Goal: Browse casually: Explore the website without a specific task or goal

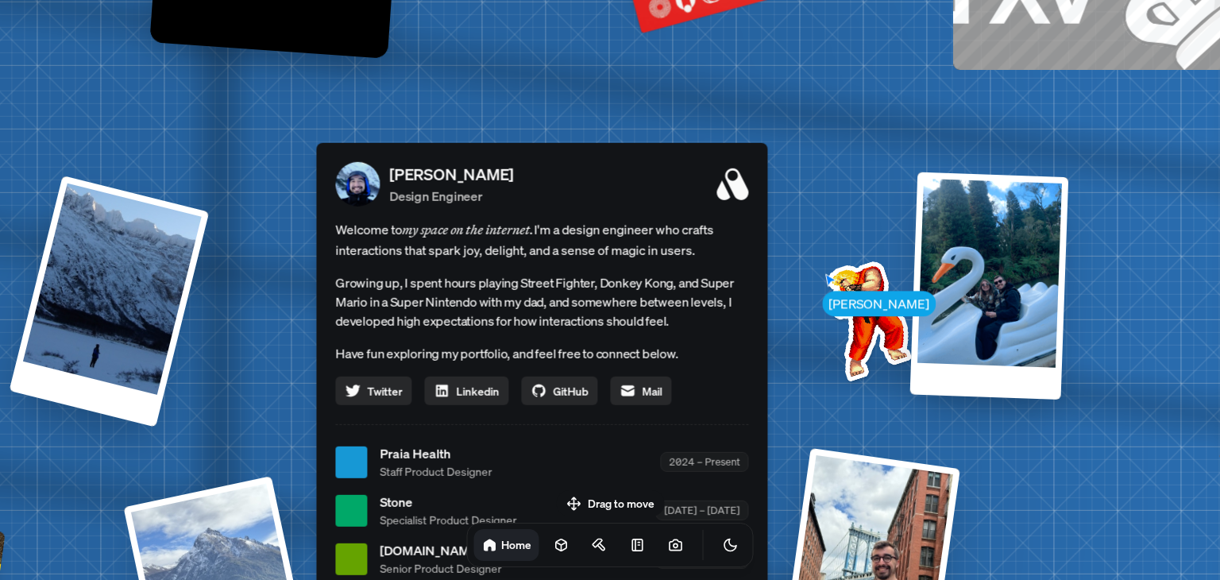
drag, startPoint x: 896, startPoint y: 244, endPoint x: 808, endPoint y: 427, distance: 203.9
click at [808, 427] on div "[PERSON_NAME] [PERSON_NAME] Design Engineer Welcome to my space on the internet…" at bounding box center [545, 462] width 2376 height 2080
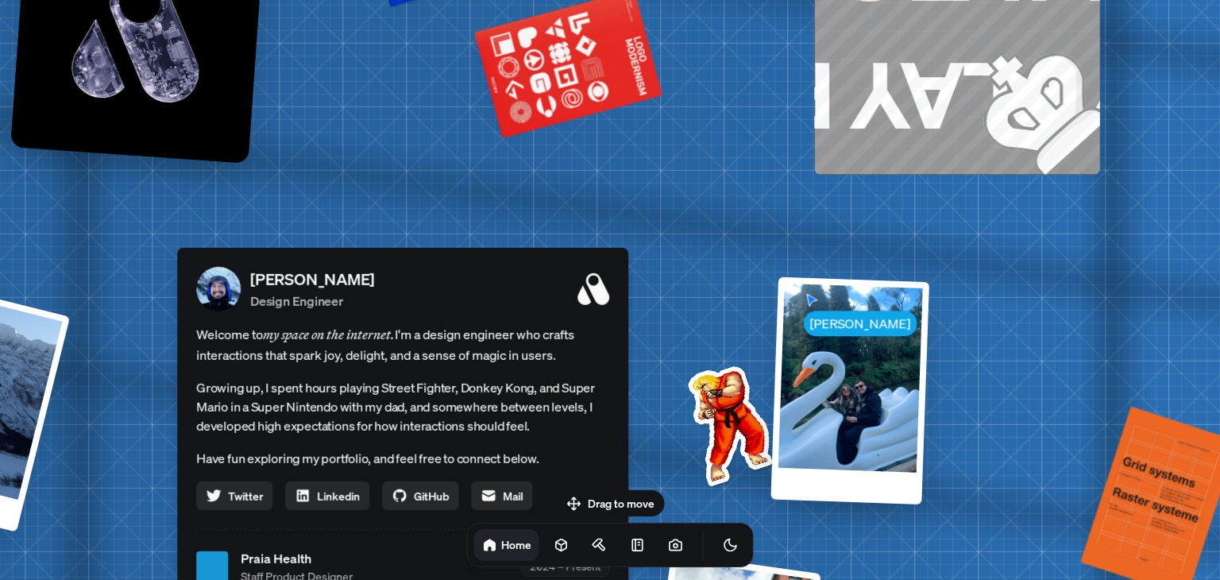
drag, startPoint x: 518, startPoint y: 149, endPoint x: 342, endPoint y: 296, distance: 228.9
click at [342, 296] on div "[PERSON_NAME] Design Engineer Welcome to my space on the internet. I'm a design…" at bounding box center [402, 522] width 451 height 549
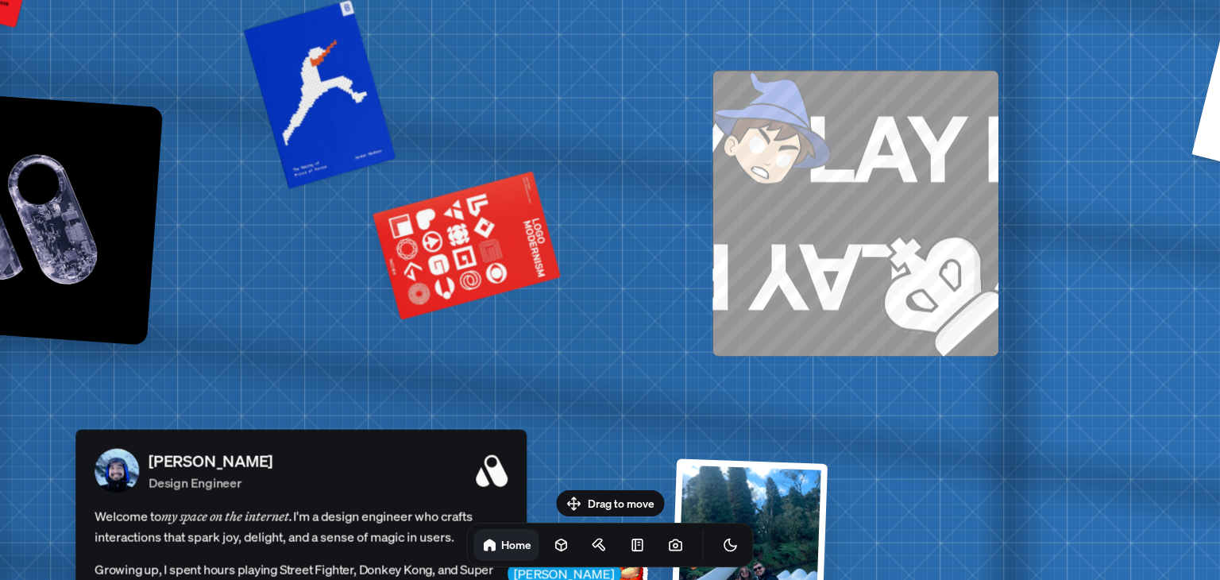
drag, startPoint x: 422, startPoint y: 218, endPoint x: 365, endPoint y: 342, distance: 137.2
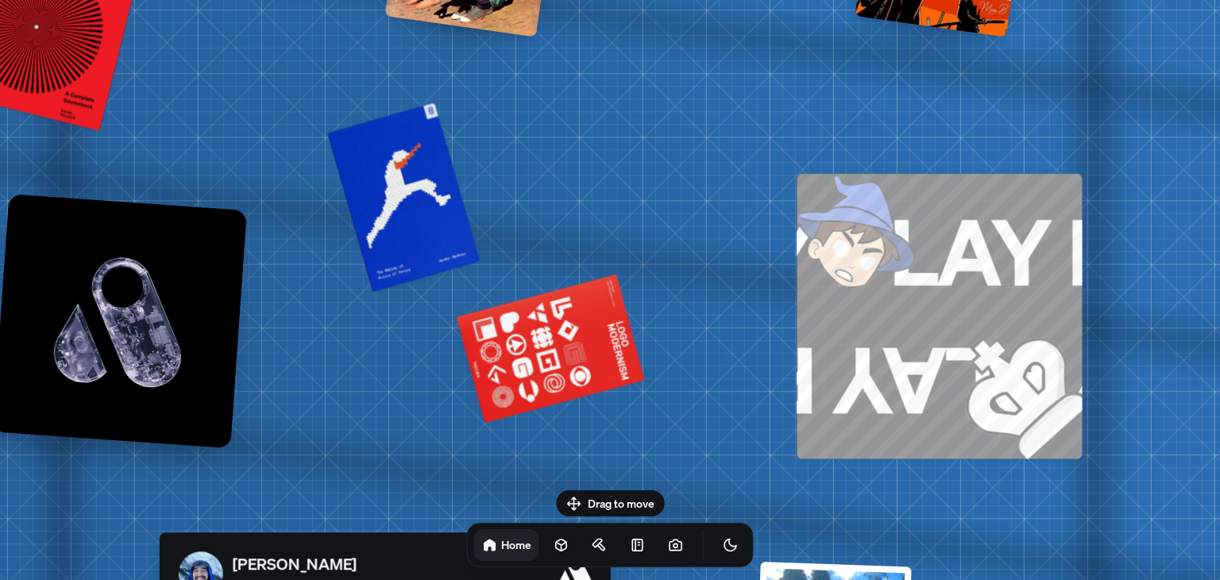
drag, startPoint x: 351, startPoint y: 273, endPoint x: 438, endPoint y: 387, distance: 143.3
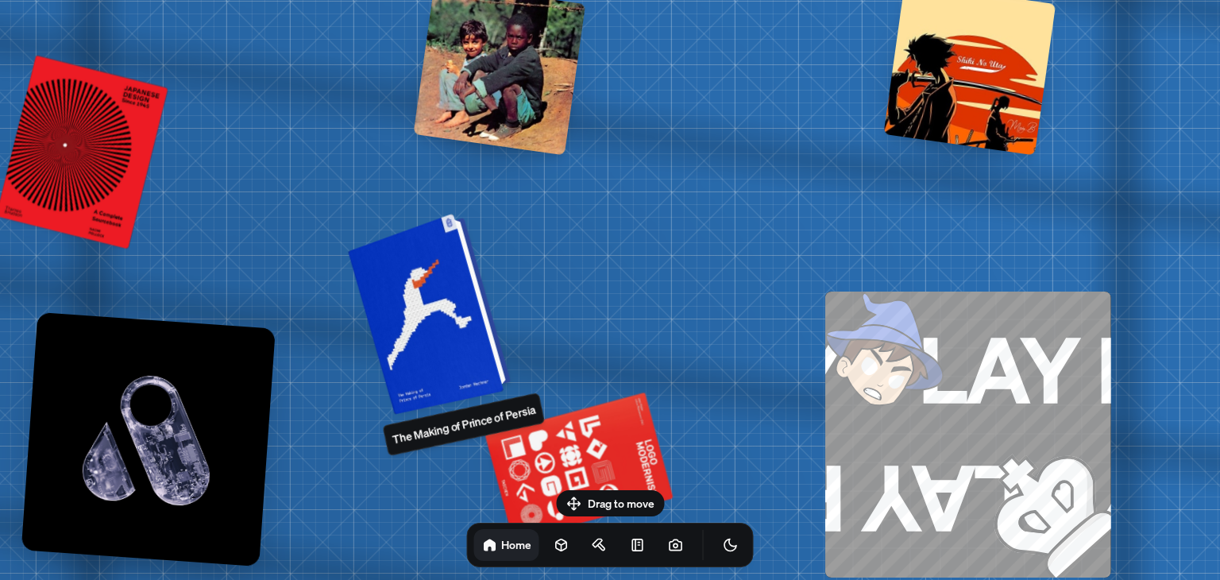
drag, startPoint x: 404, startPoint y: 364, endPoint x: 409, endPoint y: 391, distance: 26.6
click at [409, 394] on div at bounding box center [432, 312] width 151 height 194
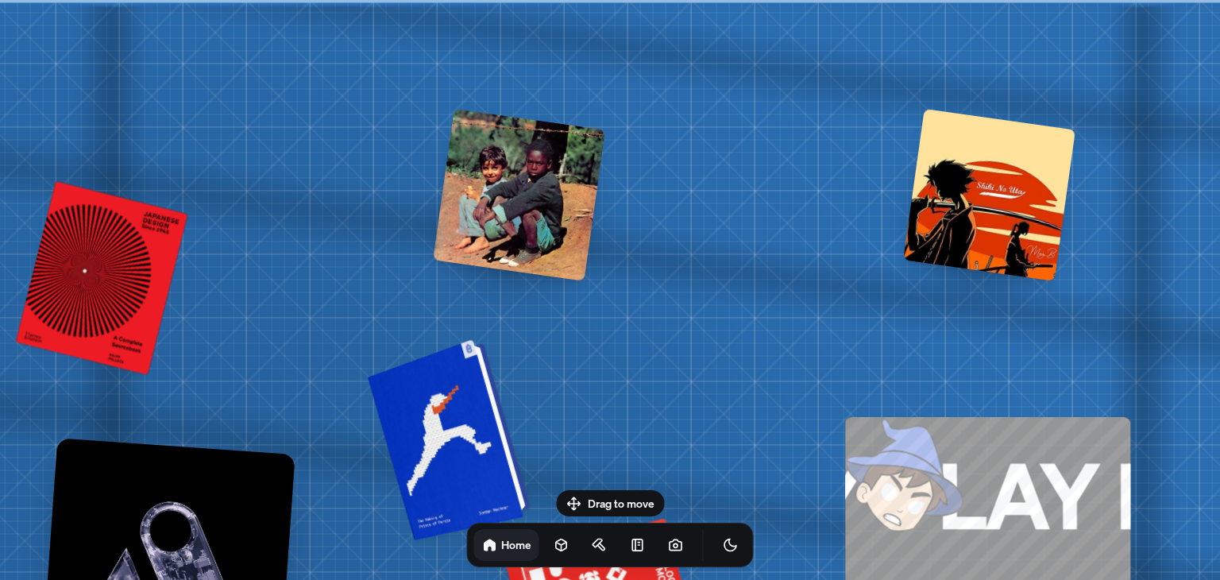
click at [429, 383] on div at bounding box center [451, 438] width 151 height 194
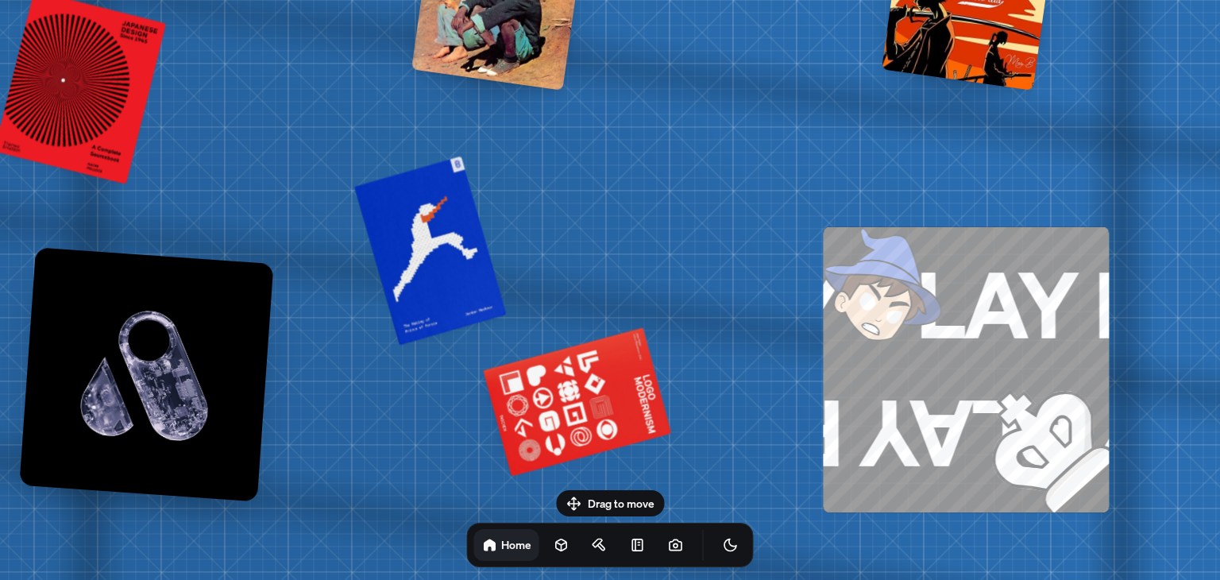
drag, startPoint x: 643, startPoint y: 331, endPoint x: 606, endPoint y: 156, distance: 179.4
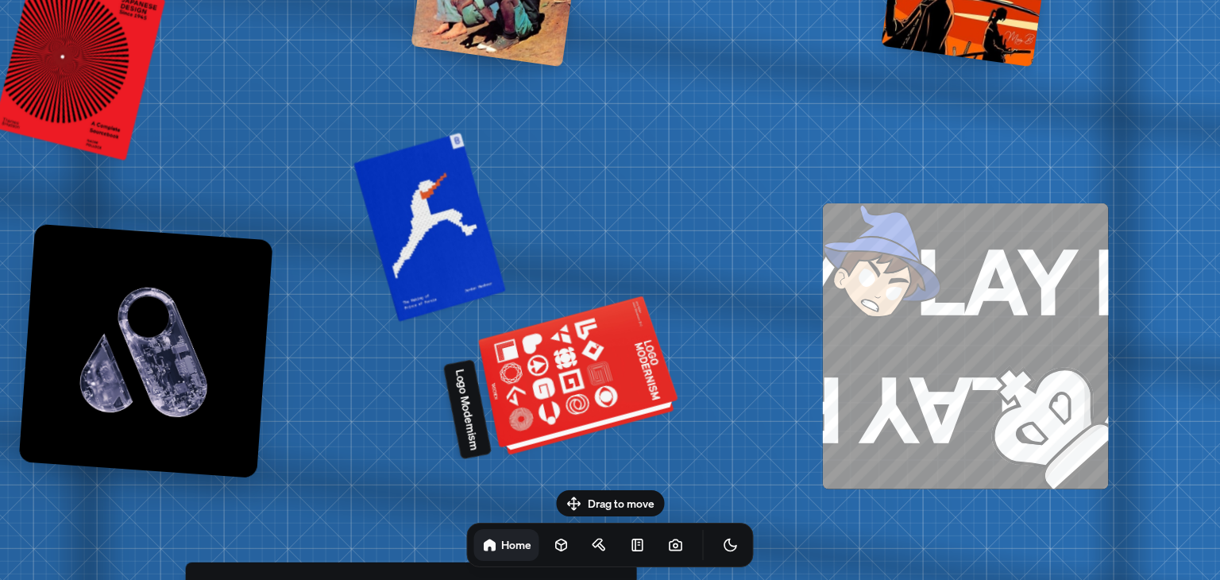
click at [572, 356] on div at bounding box center [580, 378] width 193 height 147
drag, startPoint x: 607, startPoint y: 359, endPoint x: 607, endPoint y: 368, distance: 8.7
click at [607, 362] on div at bounding box center [580, 378] width 193 height 147
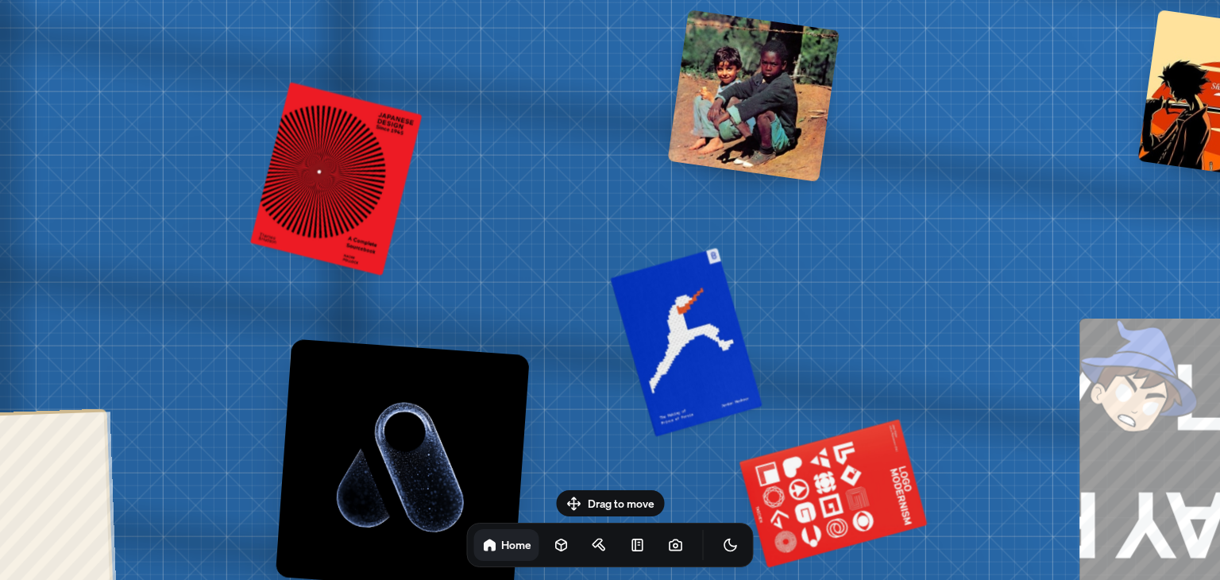
drag, startPoint x: 191, startPoint y: 146, endPoint x: 448, endPoint y: 258, distance: 279.9
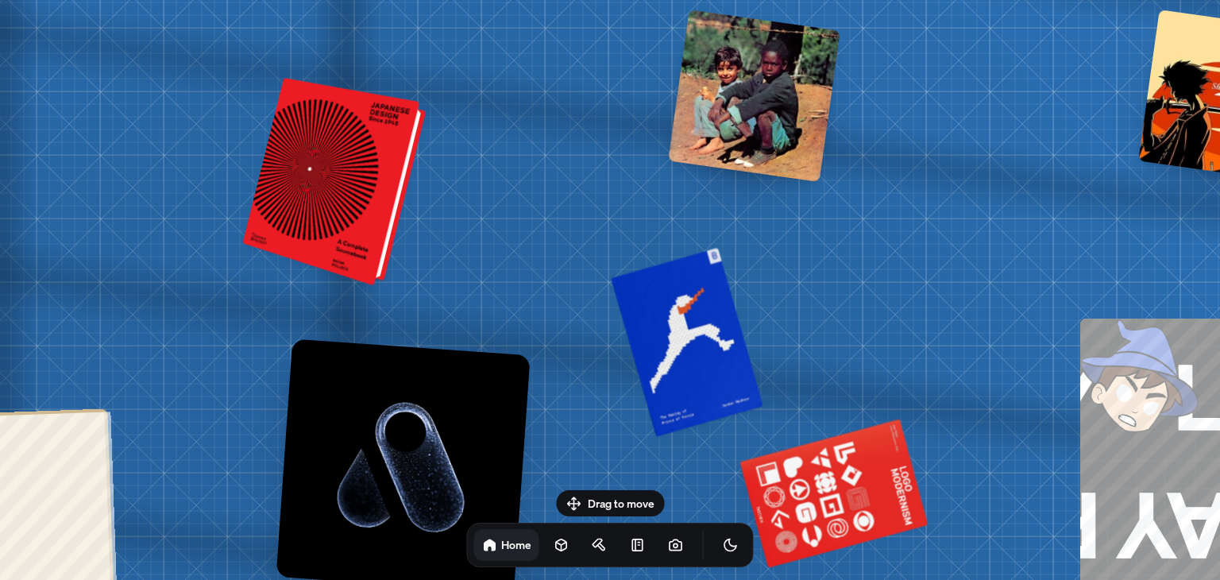
click at [312, 164] on div at bounding box center [337, 183] width 171 height 200
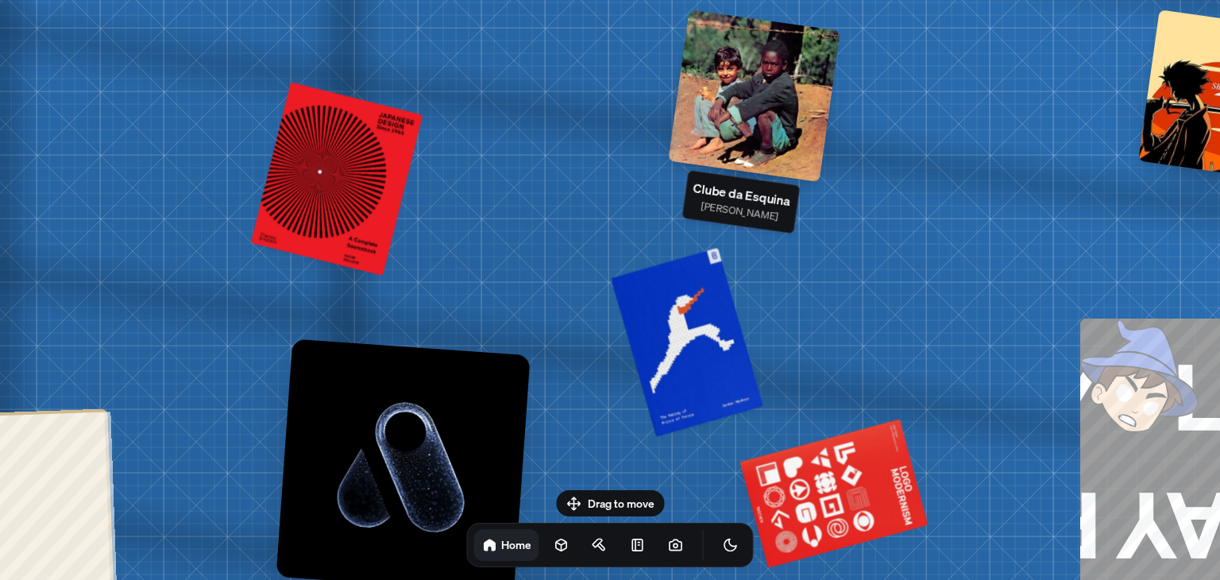
click at [755, 87] on div at bounding box center [754, 96] width 172 height 172
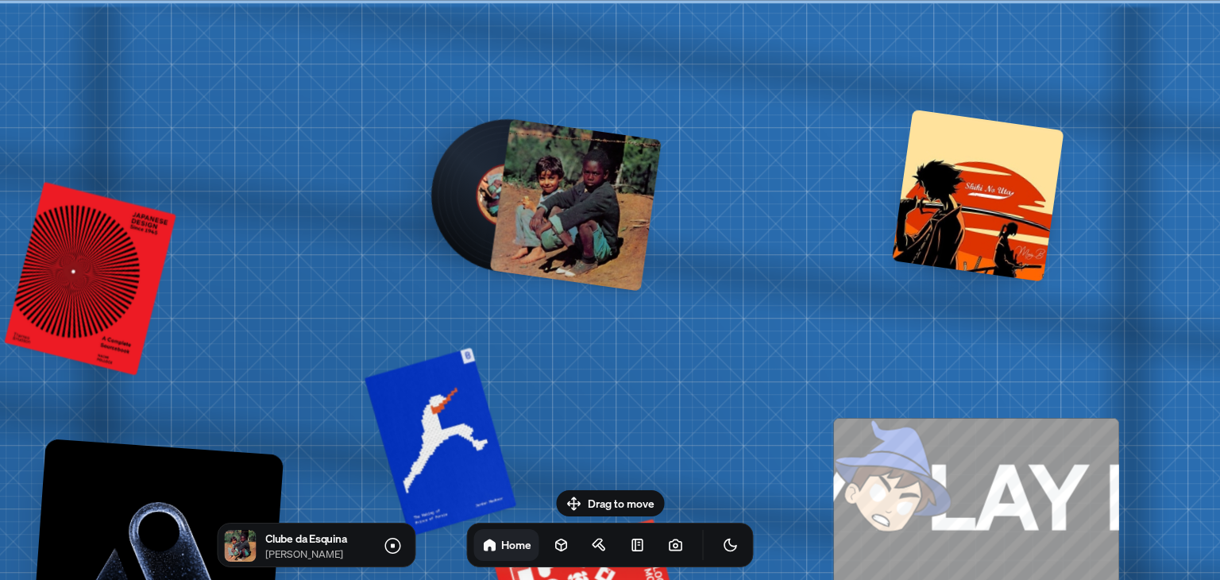
drag, startPoint x: 931, startPoint y: 226, endPoint x: 683, endPoint y: 456, distance: 338.3
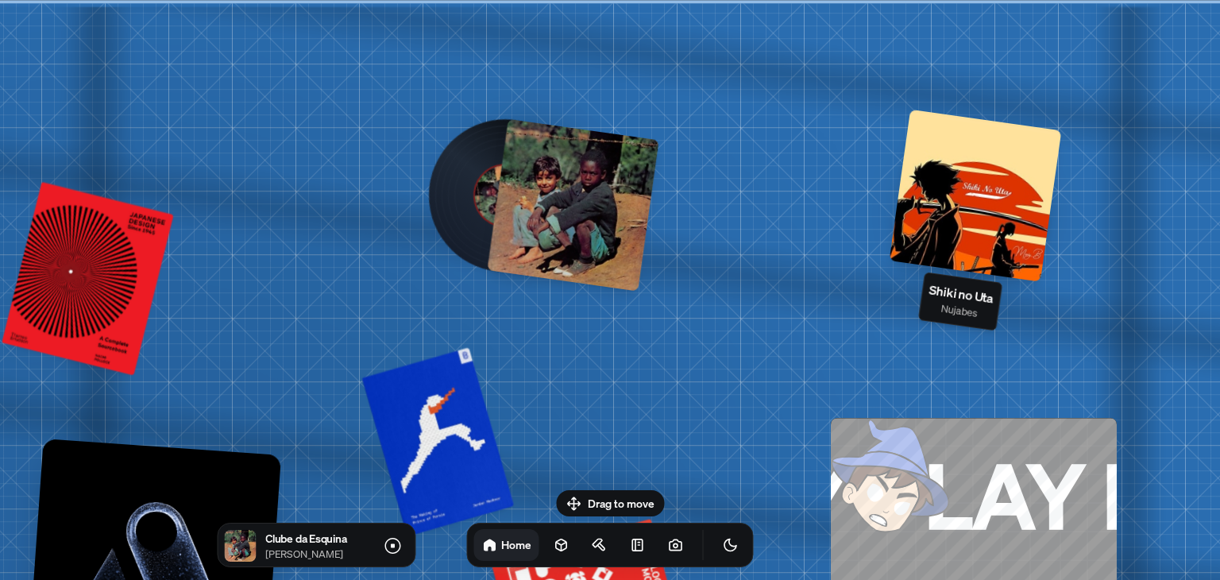
click at [982, 199] on div at bounding box center [975, 196] width 172 height 172
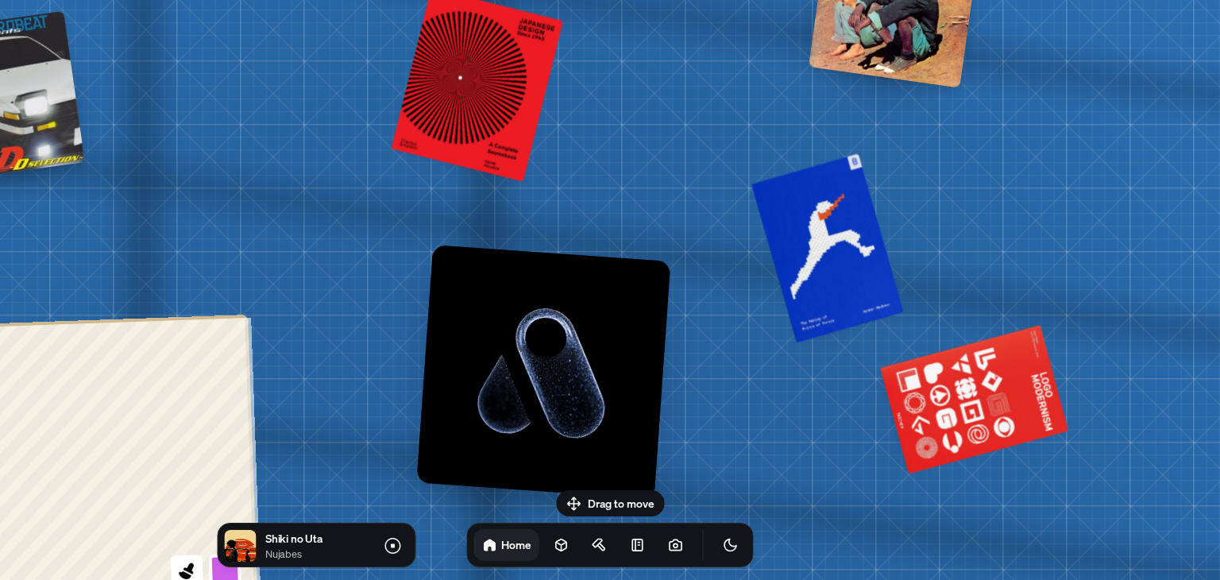
drag, startPoint x: 622, startPoint y: 369, endPoint x: 1012, endPoint y: 174, distance: 436.8
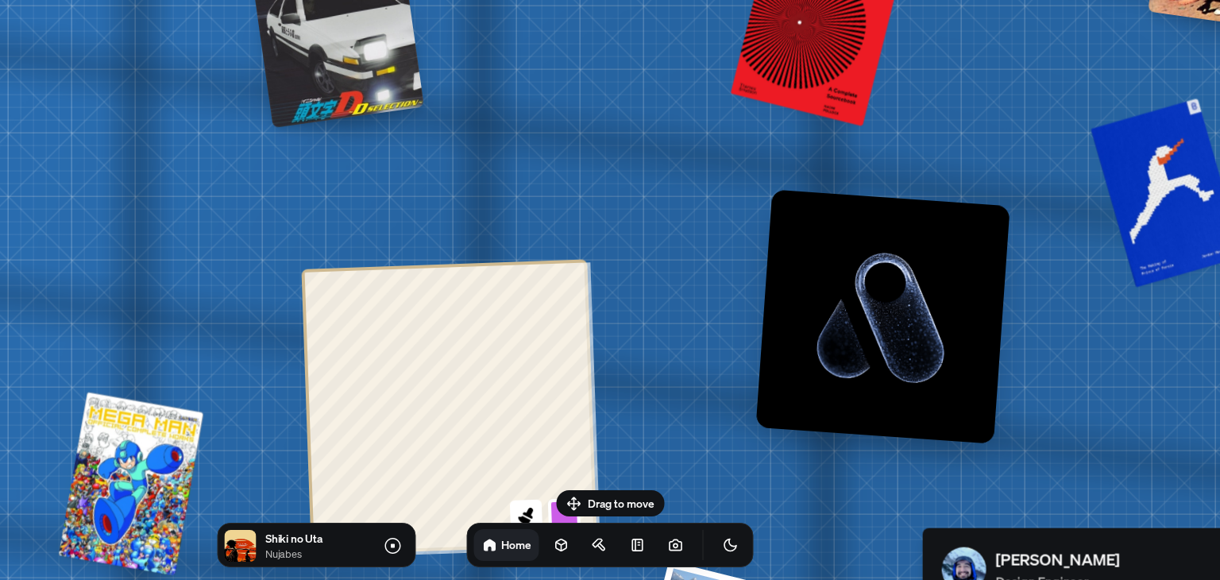
drag, startPoint x: 592, startPoint y: 211, endPoint x: 931, endPoint y: 156, distance: 343.5
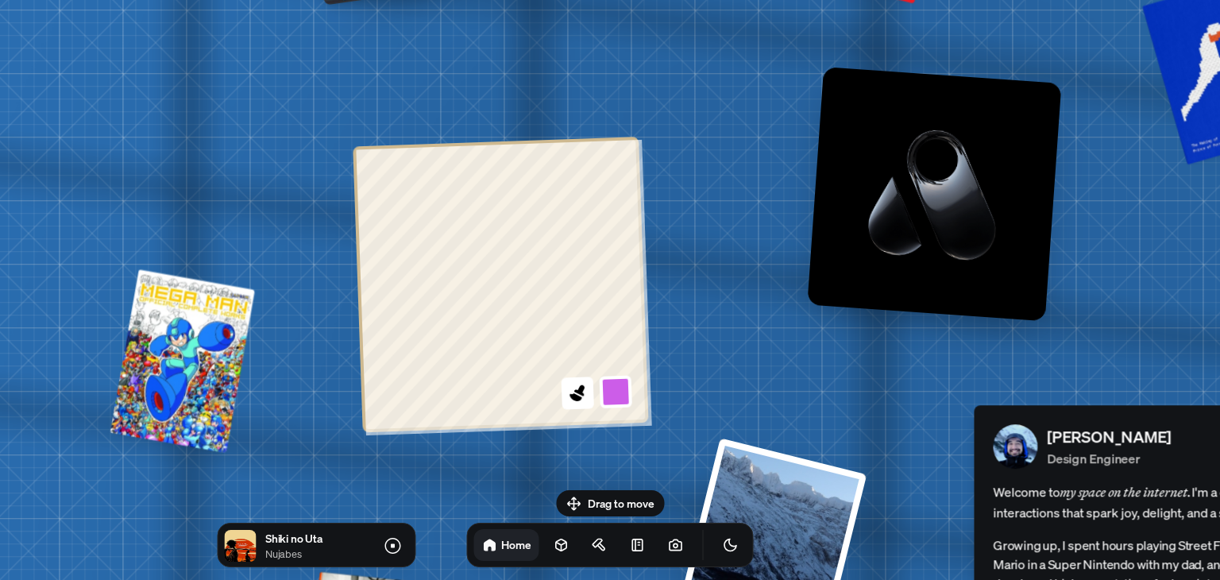
drag, startPoint x: 657, startPoint y: 305, endPoint x: 710, endPoint y: 179, distance: 136.7
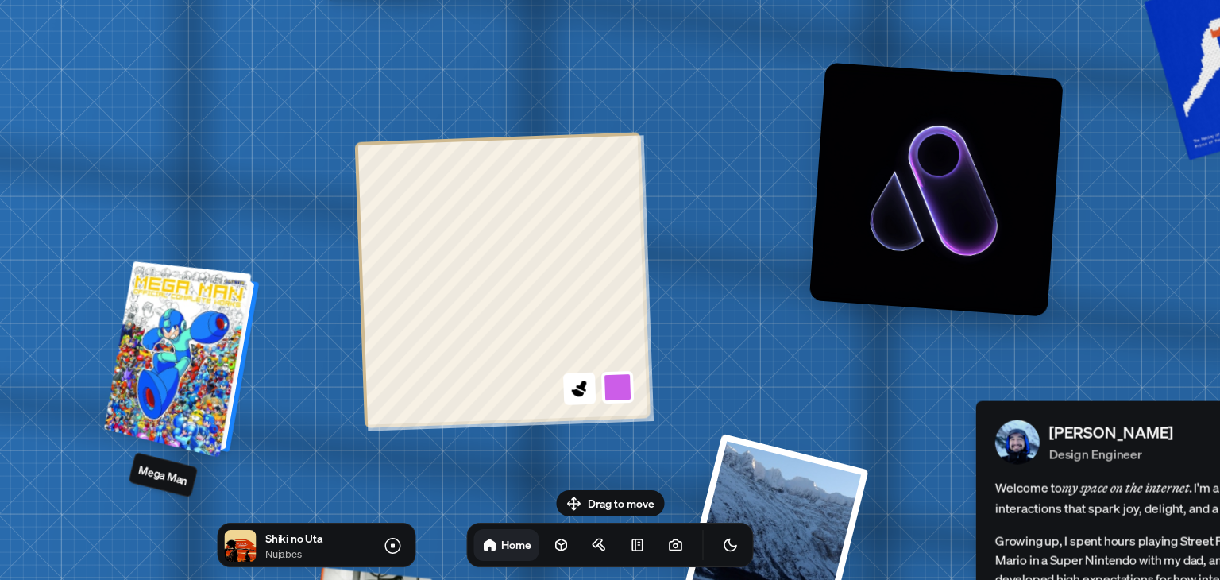
click at [175, 337] on div at bounding box center [184, 360] width 143 height 189
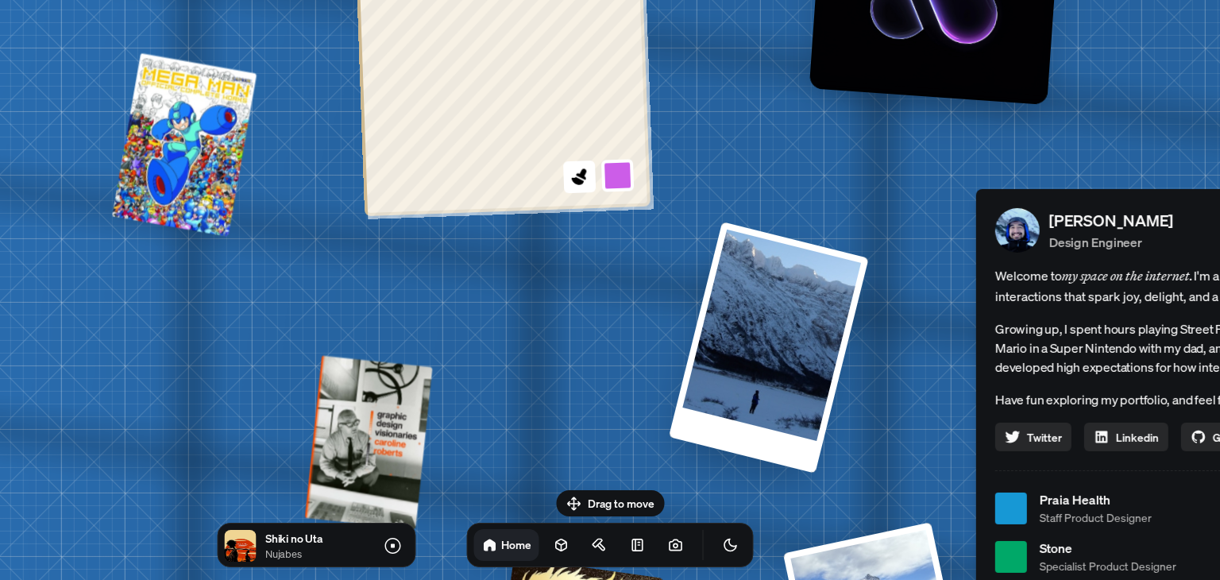
drag, startPoint x: 1185, startPoint y: 0, endPoint x: 743, endPoint y: 145, distance: 464.5
click at [743, 145] on div "[PERSON_NAME] [PERSON_NAME] Design Engineer Welcome to my space on the internet…" at bounding box center [1205, 508] width 2376 height 2080
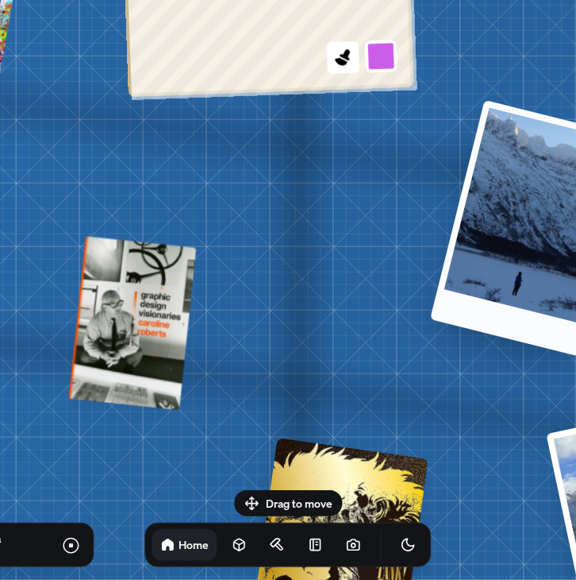
click at [502, 233] on div at bounding box center [532, 228] width 204 height 256
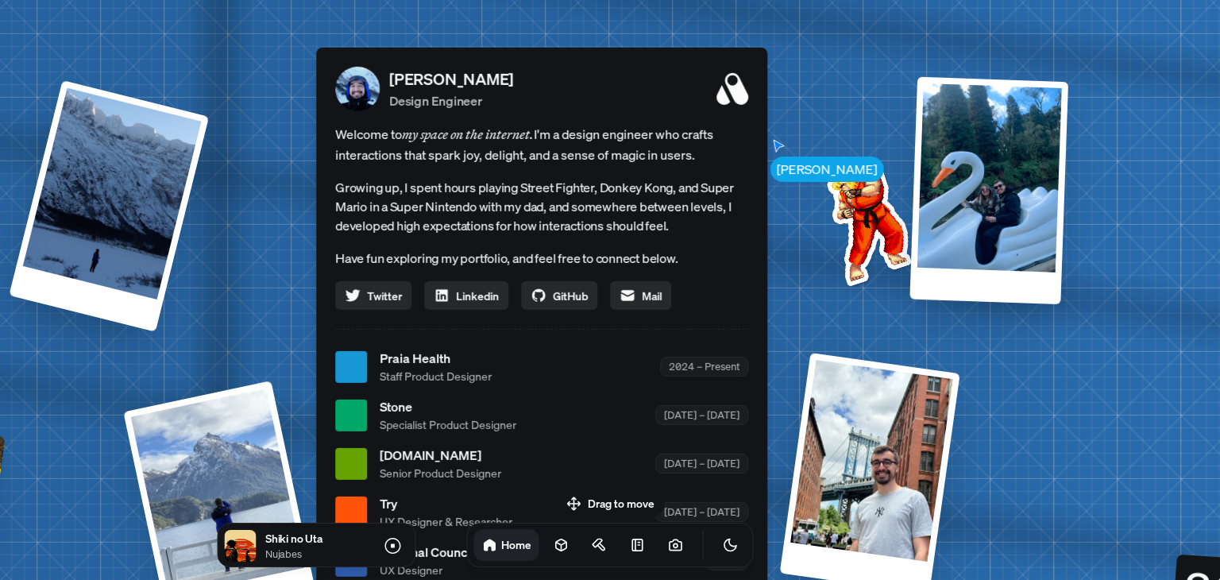
drag, startPoint x: 1016, startPoint y: 195, endPoint x: 828, endPoint y: 167, distance: 189.4
click at [828, 167] on img at bounding box center [865, 222] width 160 height 160
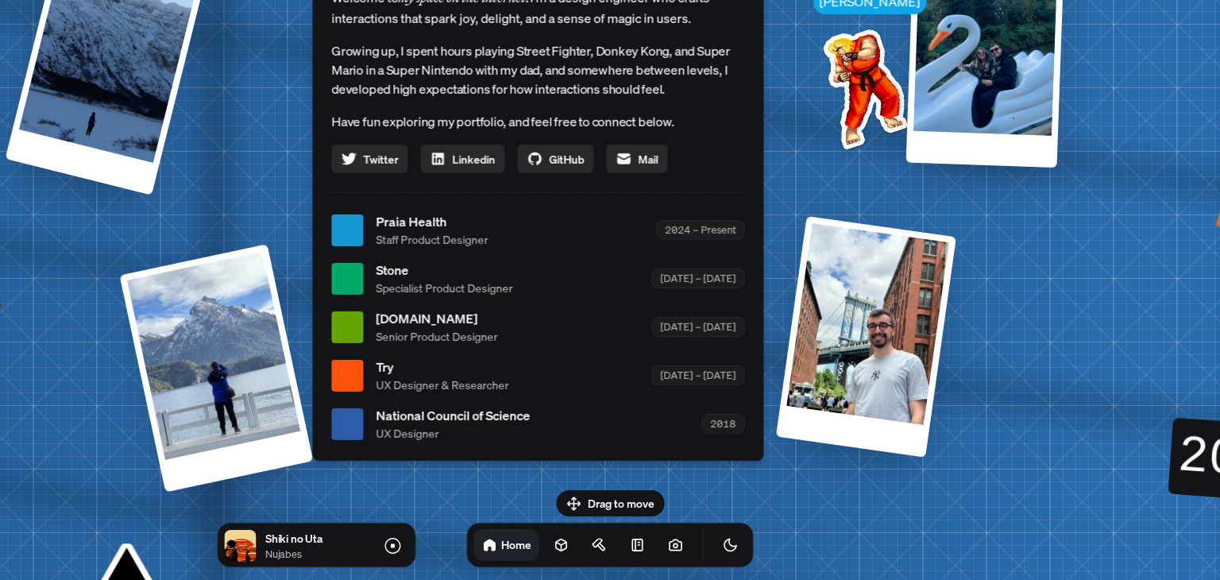
drag, startPoint x: 891, startPoint y: 288, endPoint x: 887, endPoint y: 152, distance: 135.8
click at [887, 152] on div "[PERSON_NAME] [PERSON_NAME] Design Engineer Welcome to my space on the internet…" at bounding box center [541, 230] width 2376 height 2080
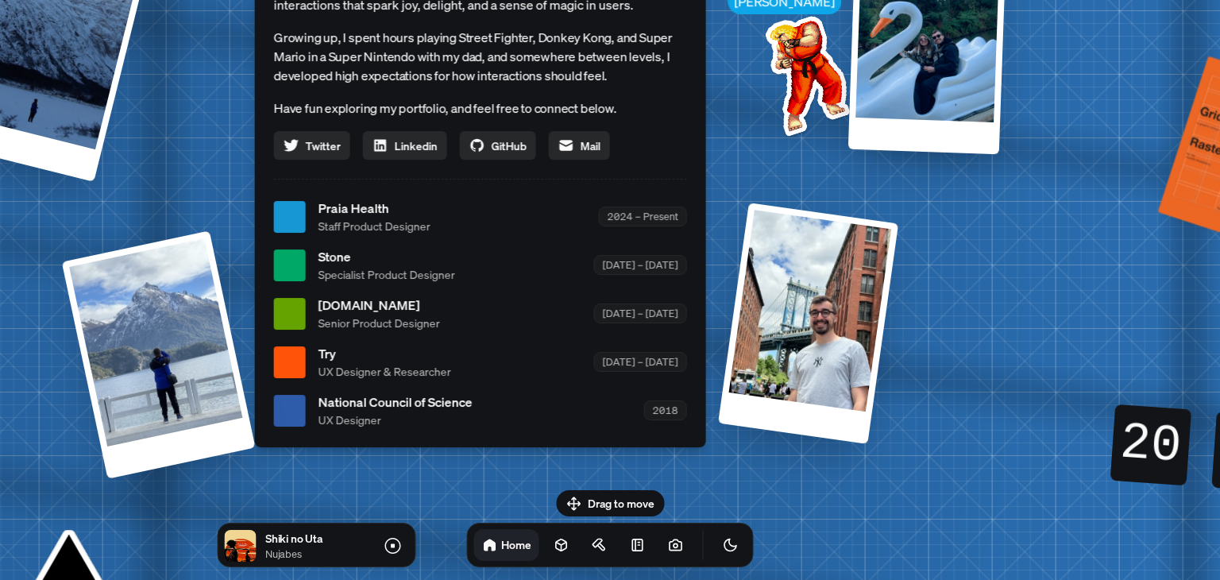
drag, startPoint x: 993, startPoint y: 271, endPoint x: 943, endPoint y: 252, distance: 52.8
click at [943, 252] on div "[PERSON_NAME] [PERSON_NAME] Design Engineer Welcome to my space on the internet…" at bounding box center [484, 217] width 2376 height 2080
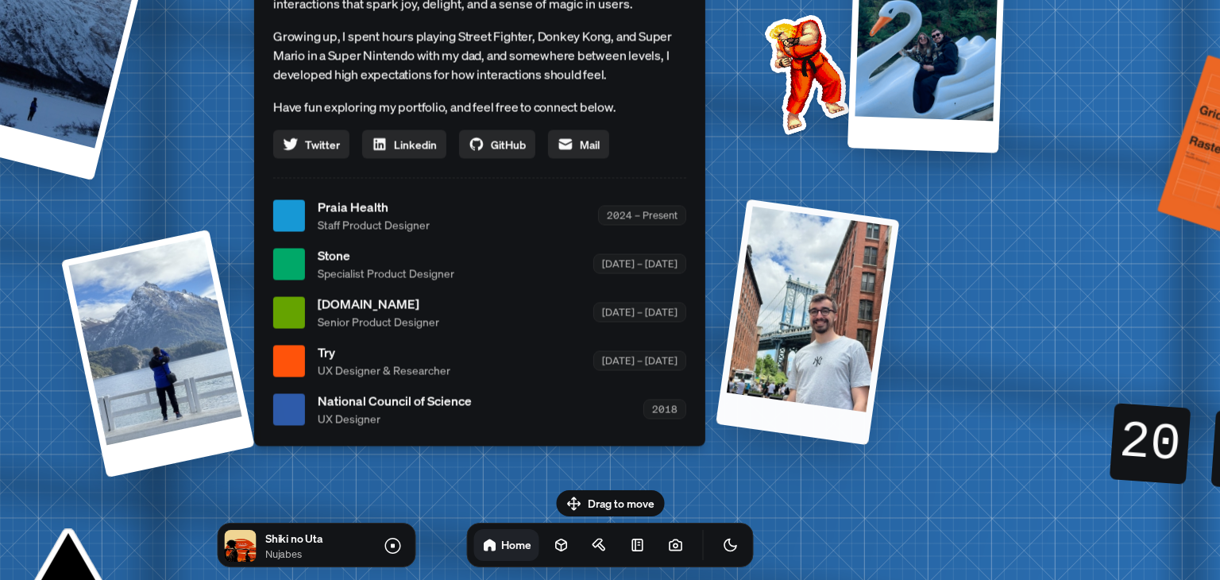
click at [825, 318] on div at bounding box center [806, 322] width 183 height 246
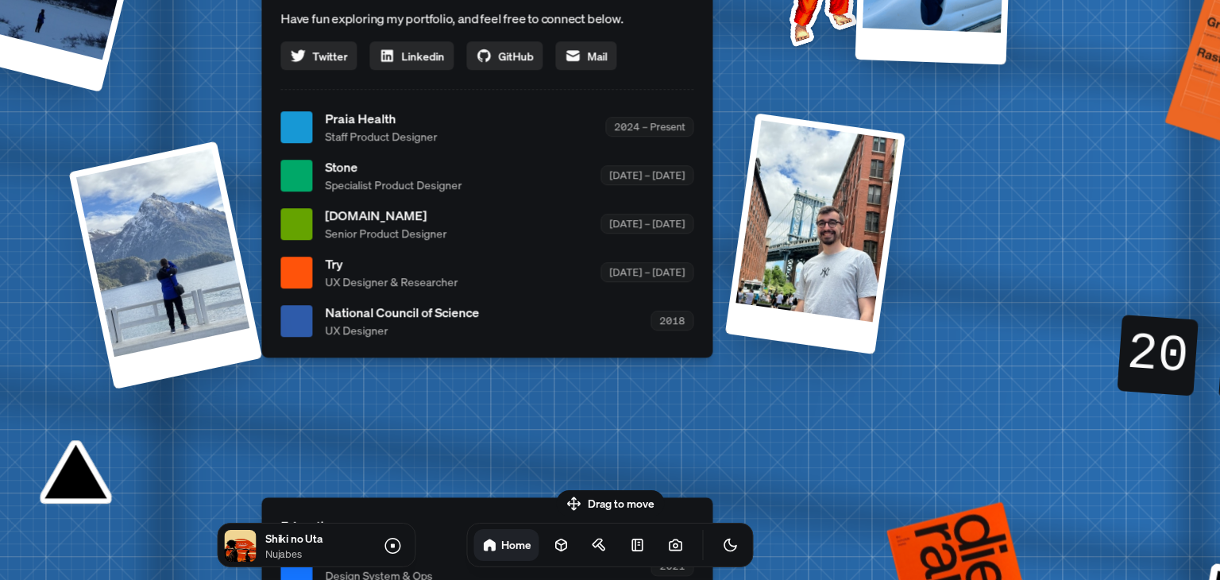
drag, startPoint x: 1006, startPoint y: 269, endPoint x: 997, endPoint y: 192, distance: 77.5
click at [997, 192] on div "[PERSON_NAME] [PERSON_NAME] Design Engineer Welcome to my space on the internet…" at bounding box center [490, 127] width 2376 height 2080
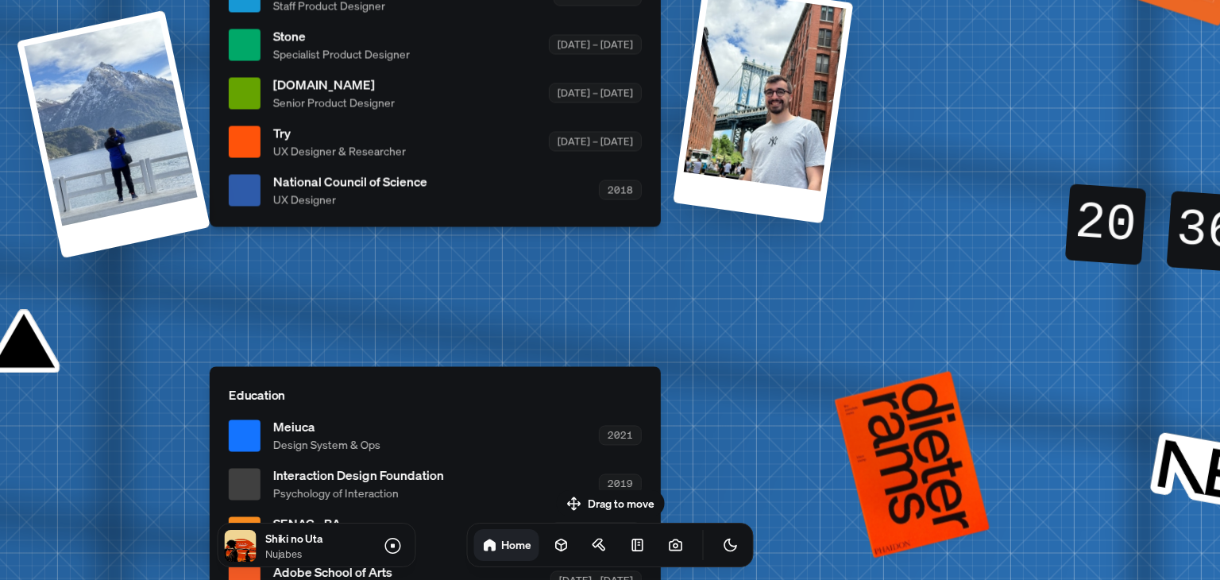
drag, startPoint x: 873, startPoint y: 300, endPoint x: 839, endPoint y: 198, distance: 108.2
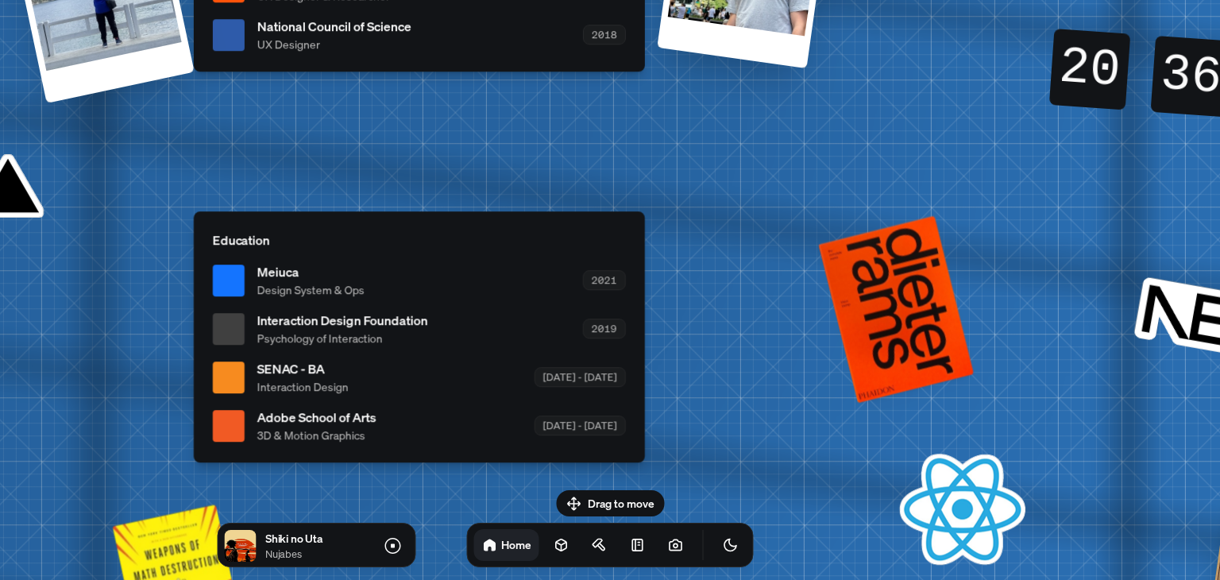
drag, startPoint x: 765, startPoint y: 310, endPoint x: 810, endPoint y: 231, distance: 90.3
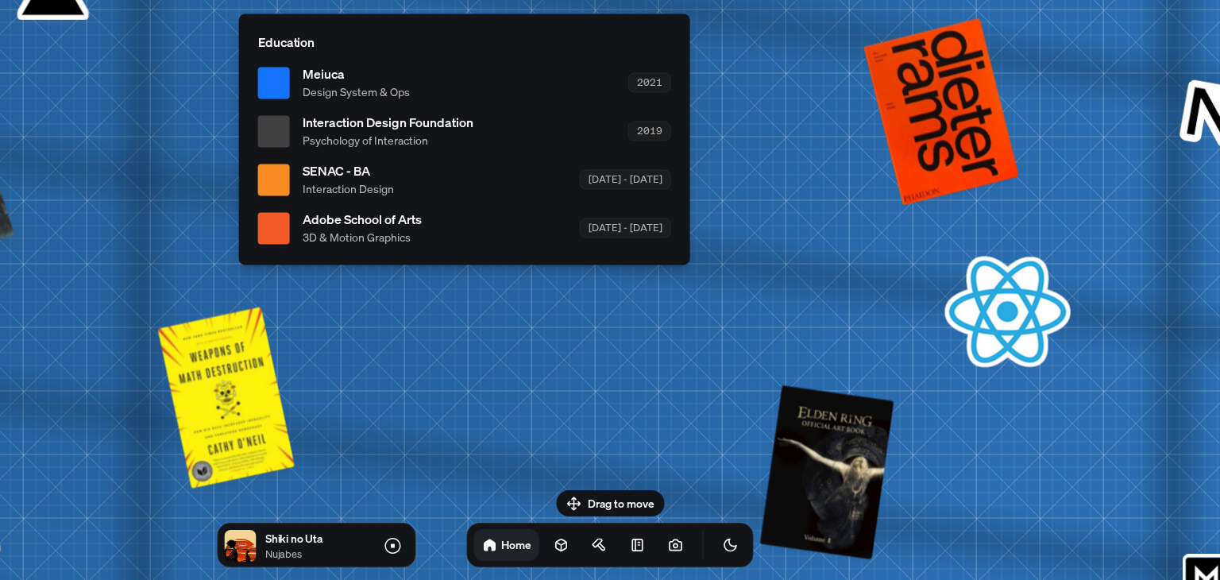
drag, startPoint x: 760, startPoint y: 203, endPoint x: 762, endPoint y: 175, distance: 27.9
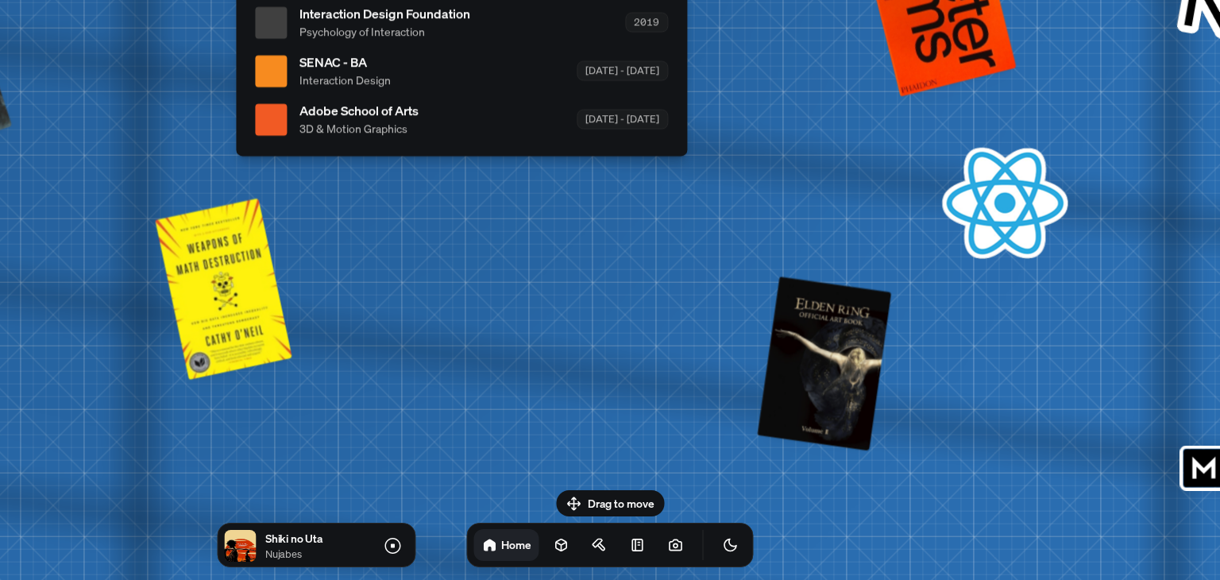
drag, startPoint x: 708, startPoint y: 312, endPoint x: 686, endPoint y: 172, distance: 141.5
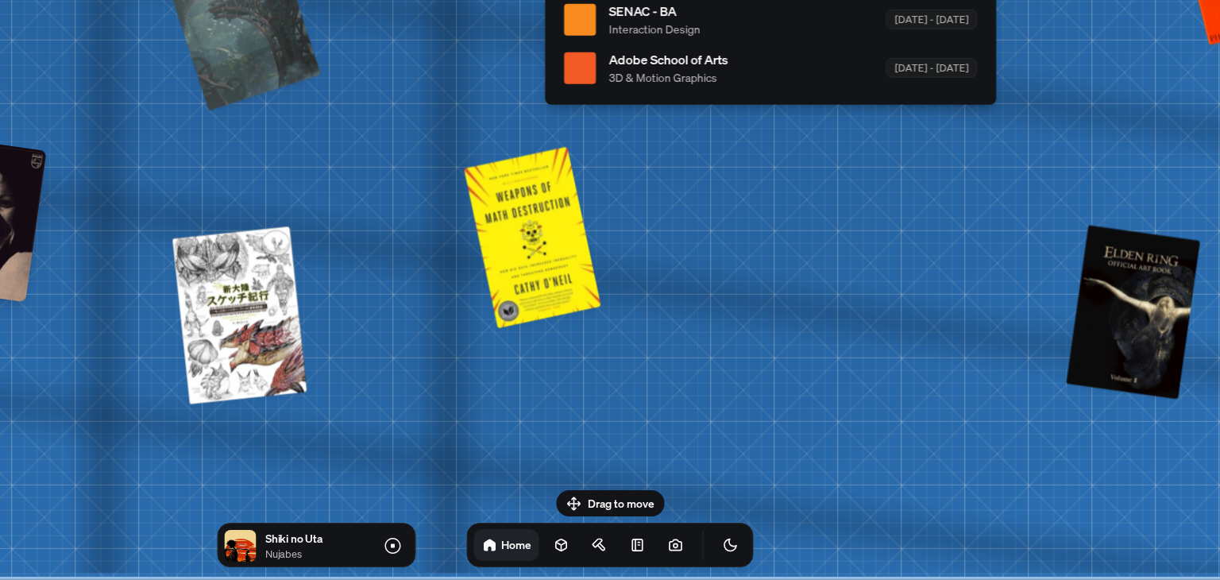
drag, startPoint x: 651, startPoint y: 246, endPoint x: 958, endPoint y: 227, distance: 307.9
drag, startPoint x: 711, startPoint y: 277, endPoint x: 767, endPoint y: 302, distance: 60.8
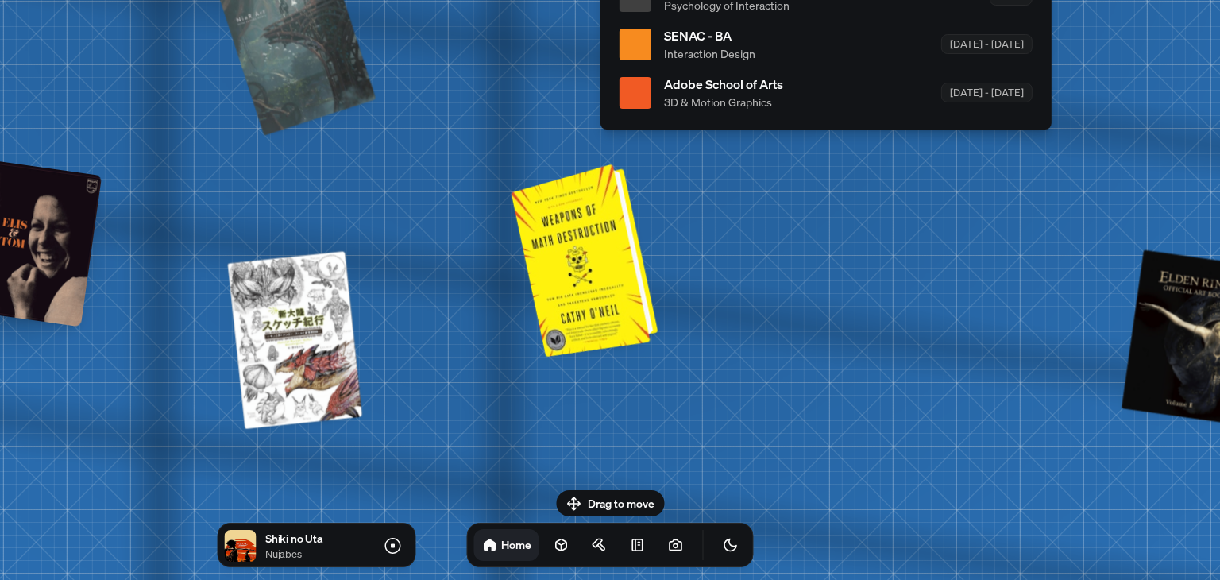
click at [549, 262] on div at bounding box center [586, 258] width 134 height 185
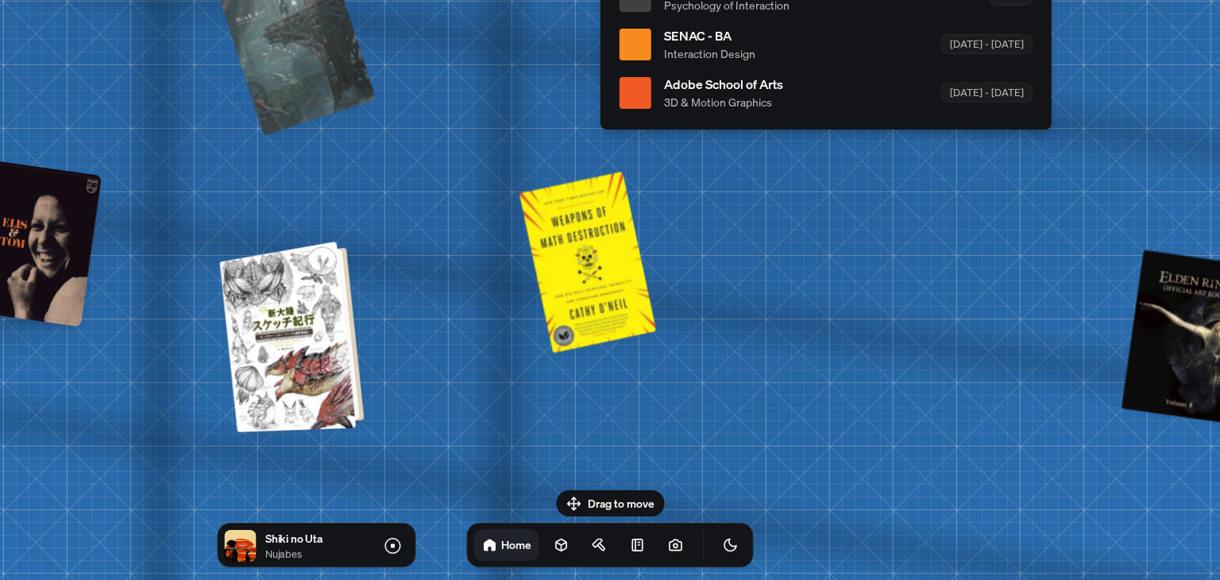
click at [279, 361] on div at bounding box center [295, 336] width 132 height 183
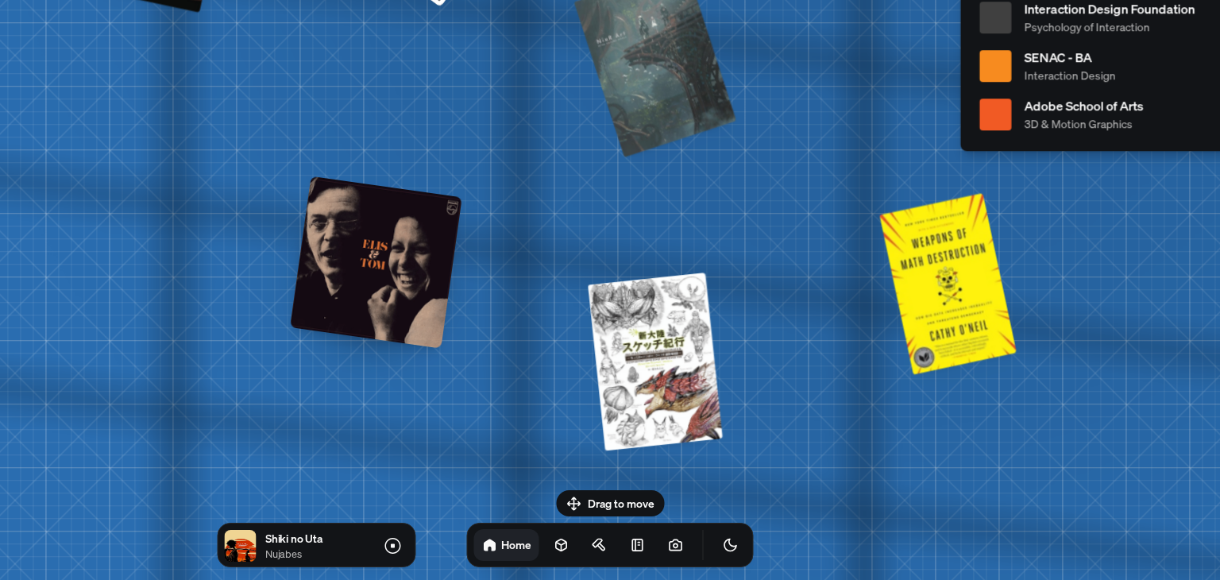
drag, startPoint x: 241, startPoint y: 176, endPoint x: 585, endPoint y: 226, distance: 347.3
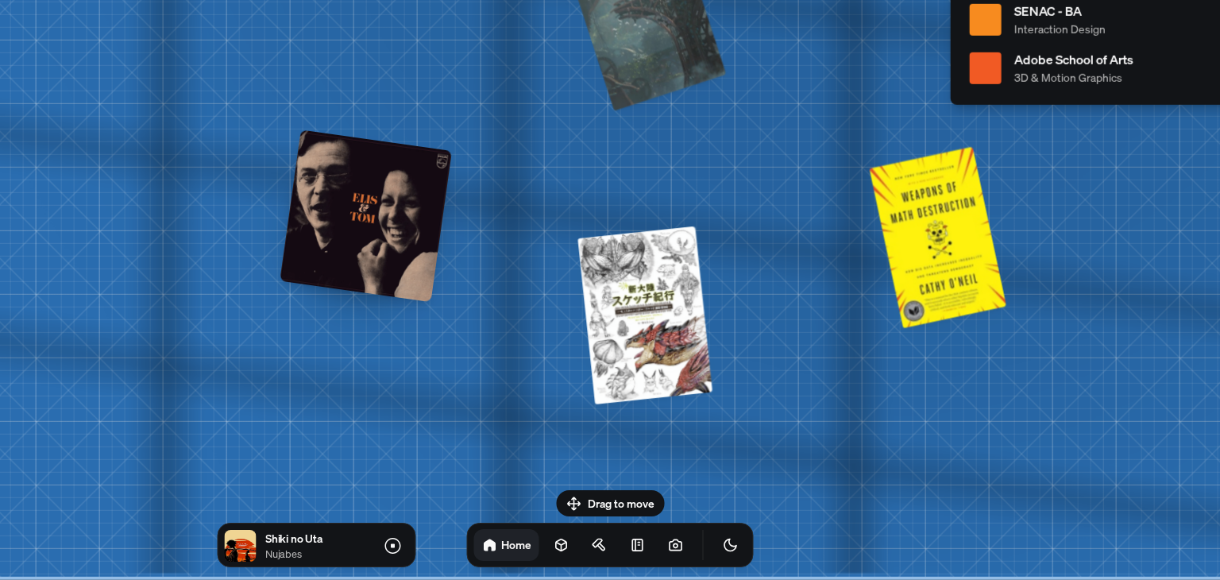
drag, startPoint x: 565, startPoint y: 206, endPoint x: 527, endPoint y: 180, distance: 45.6
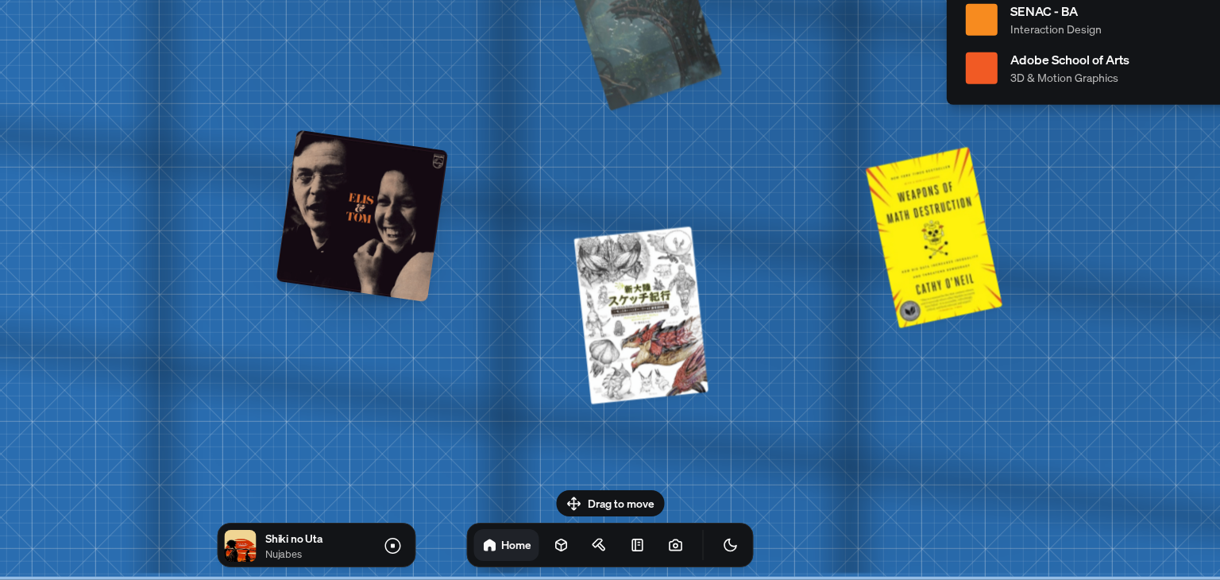
click at [382, 226] on div at bounding box center [362, 215] width 172 height 172
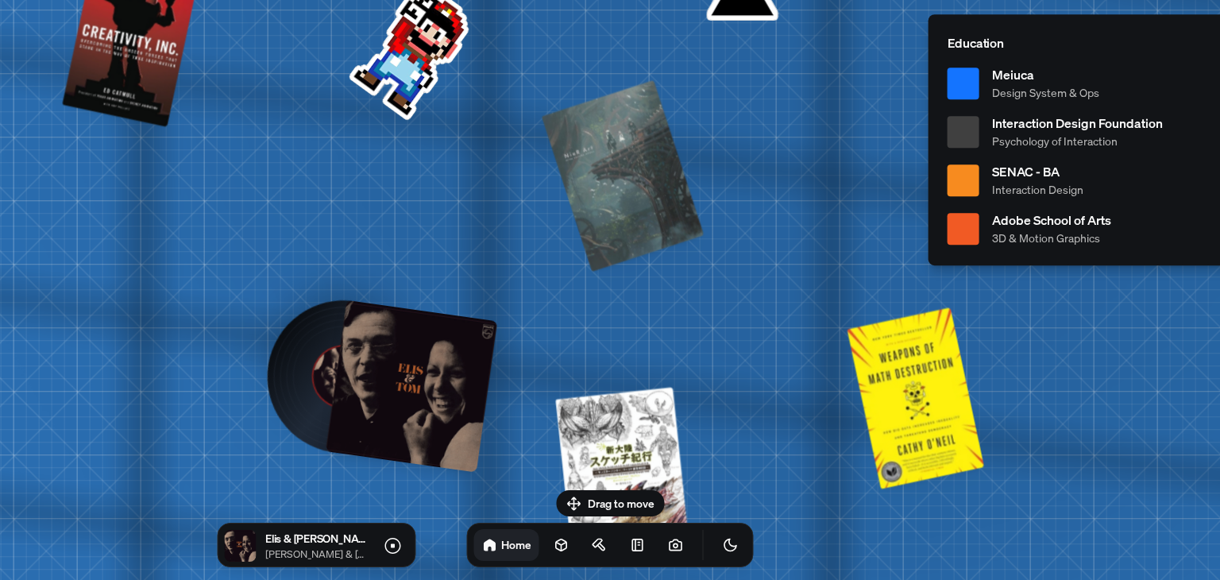
drag, startPoint x: 552, startPoint y: 131, endPoint x: 566, endPoint y: 249, distance: 119.2
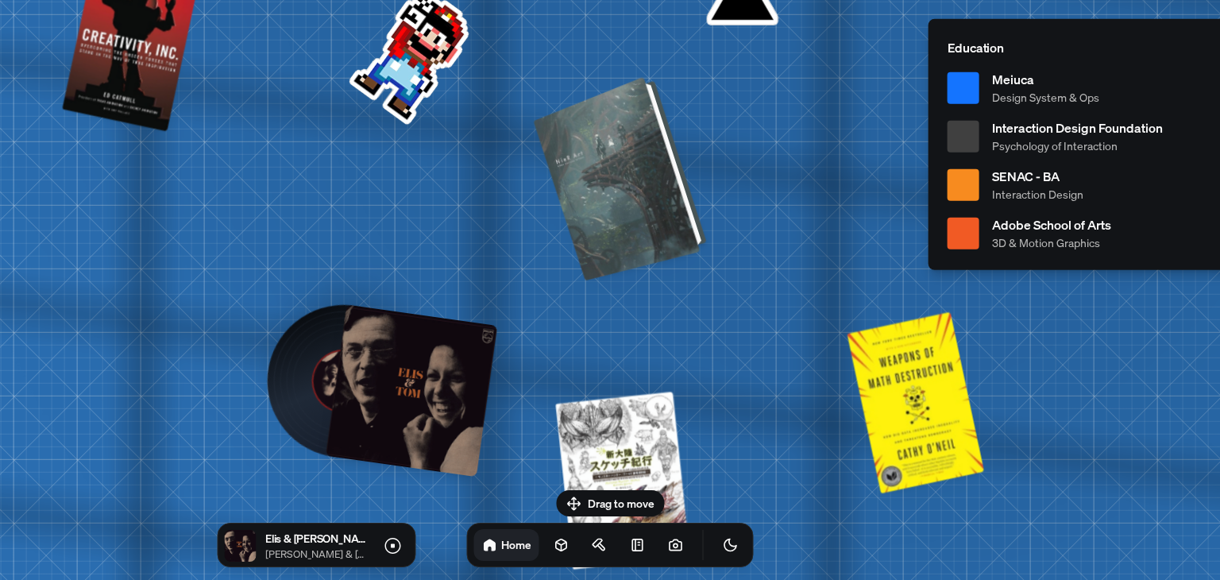
click at [594, 204] on div at bounding box center [622, 177] width 161 height 196
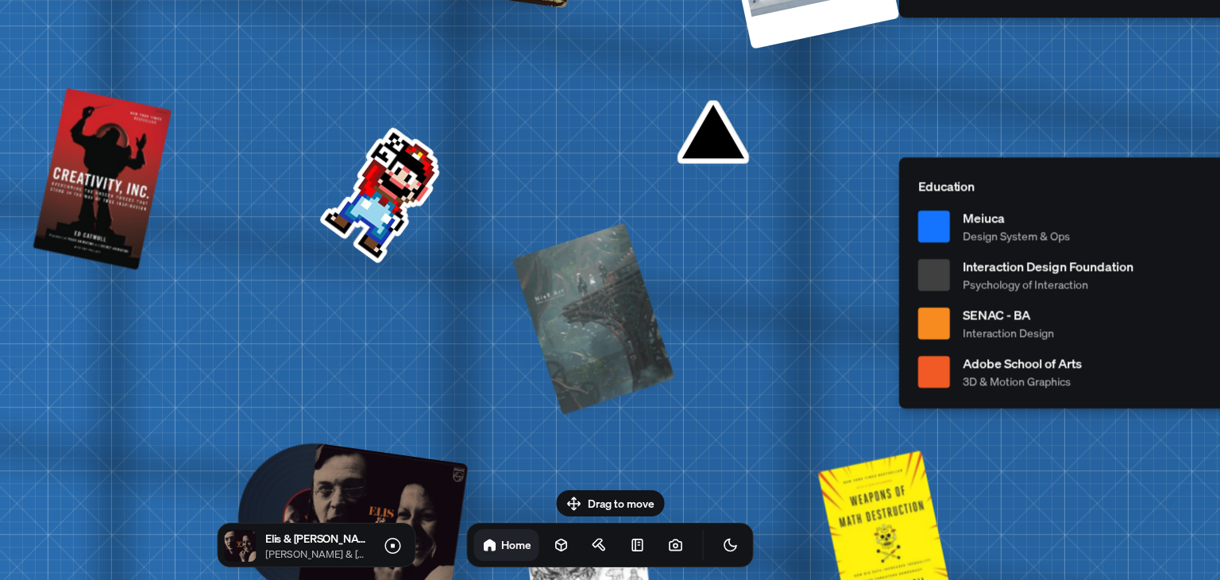
drag, startPoint x: 452, startPoint y: 215, endPoint x: 432, endPoint y: 319, distance: 105.9
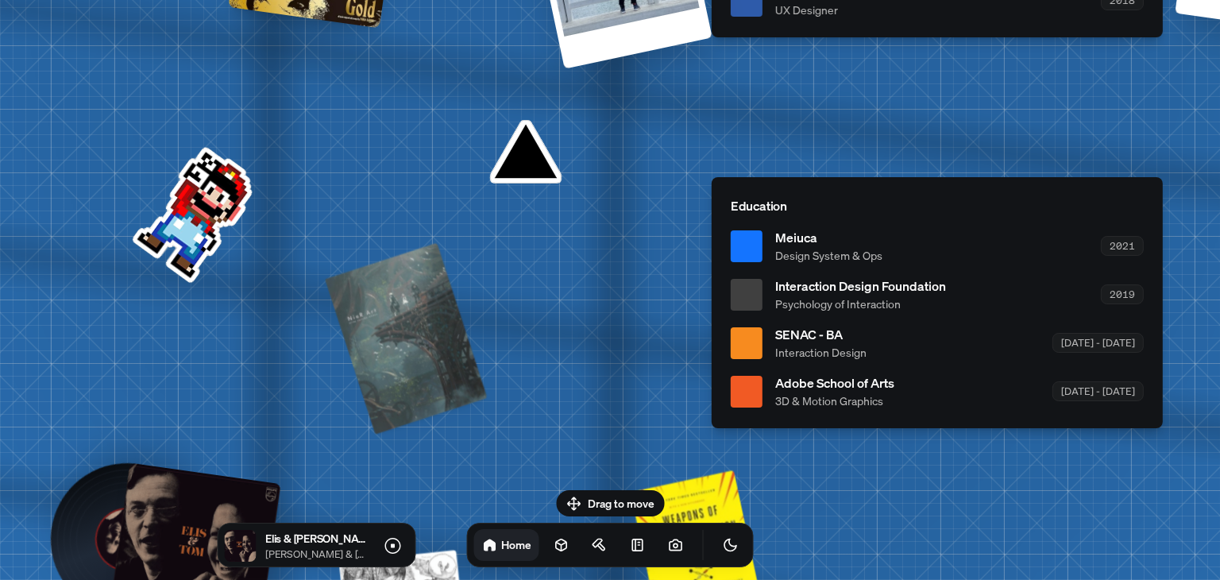
drag, startPoint x: 708, startPoint y: 150, endPoint x: 516, endPoint y: 171, distance: 193.3
drag, startPoint x: 623, startPoint y: 210, endPoint x: 796, endPoint y: 245, distance: 177.4
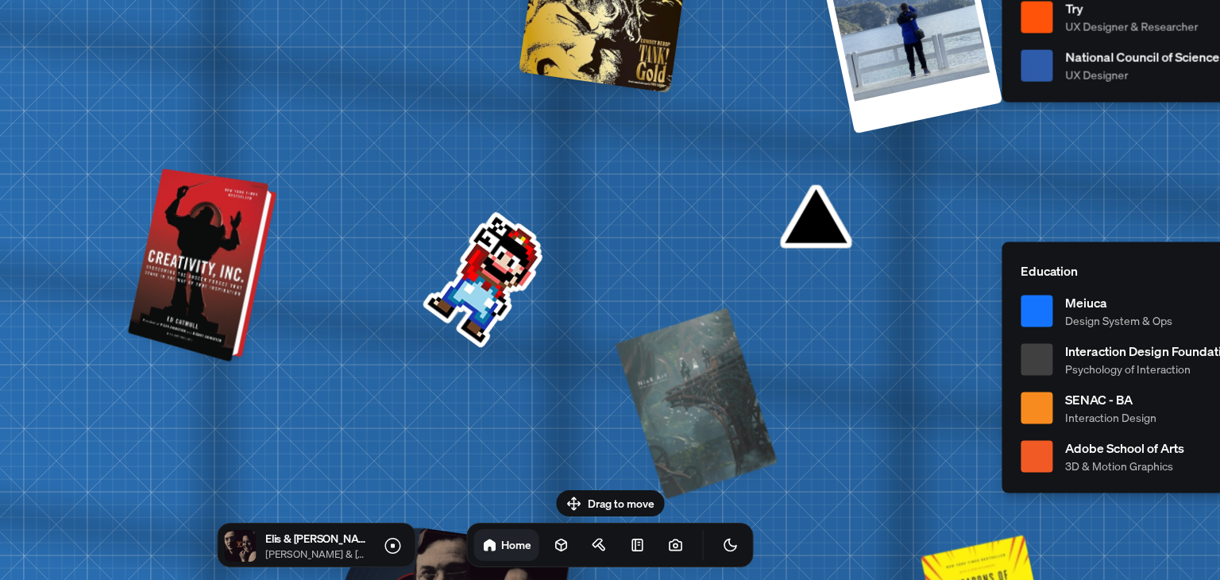
click at [168, 299] on div at bounding box center [205, 266] width 137 height 187
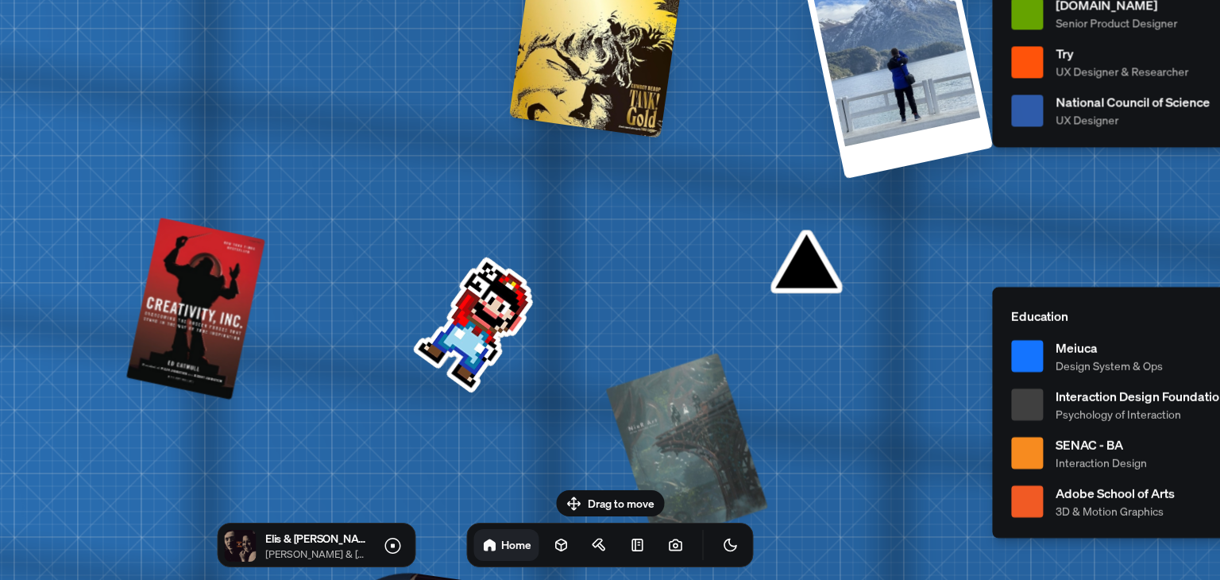
drag, startPoint x: 575, startPoint y: 268, endPoint x: 573, endPoint y: 334, distance: 65.2
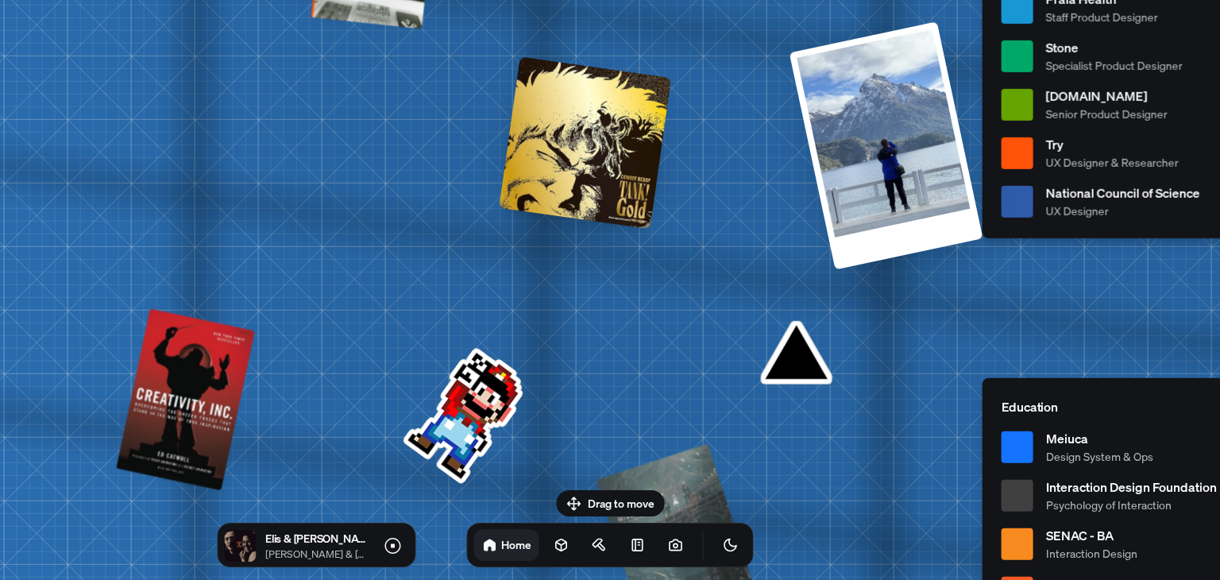
drag, startPoint x: 562, startPoint y: 270, endPoint x: 553, endPoint y: 331, distance: 61.9
click at [553, 325] on div "[PERSON_NAME] [PERSON_NAME] Design Engineer Welcome to my space on the internet…" at bounding box center [1211, 8] width 2376 height 2080
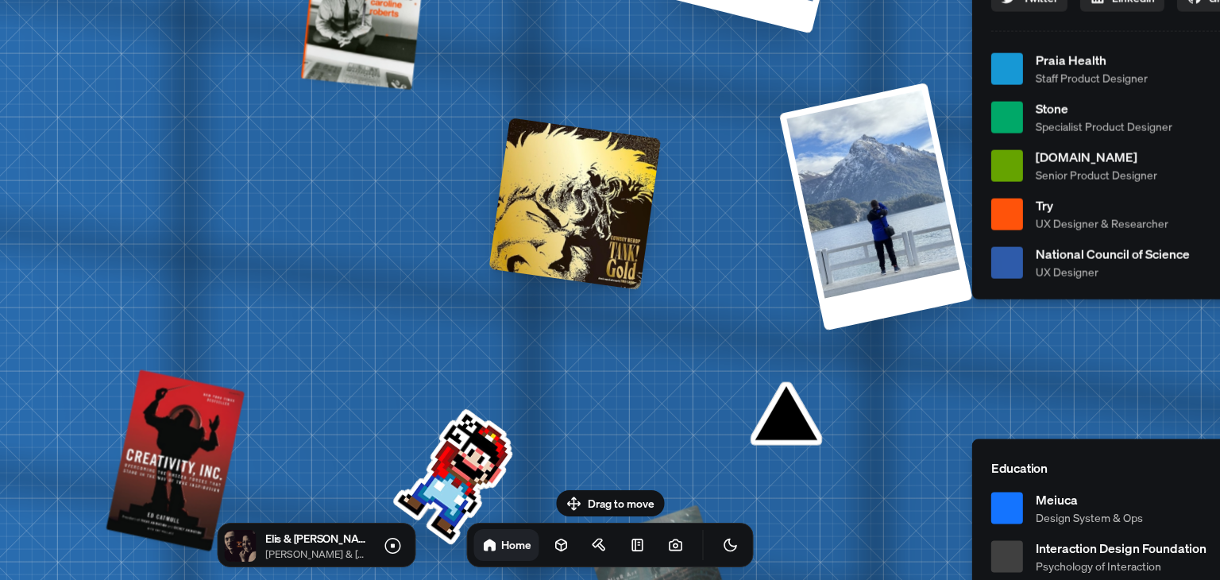
click at [565, 223] on div at bounding box center [574, 204] width 172 height 172
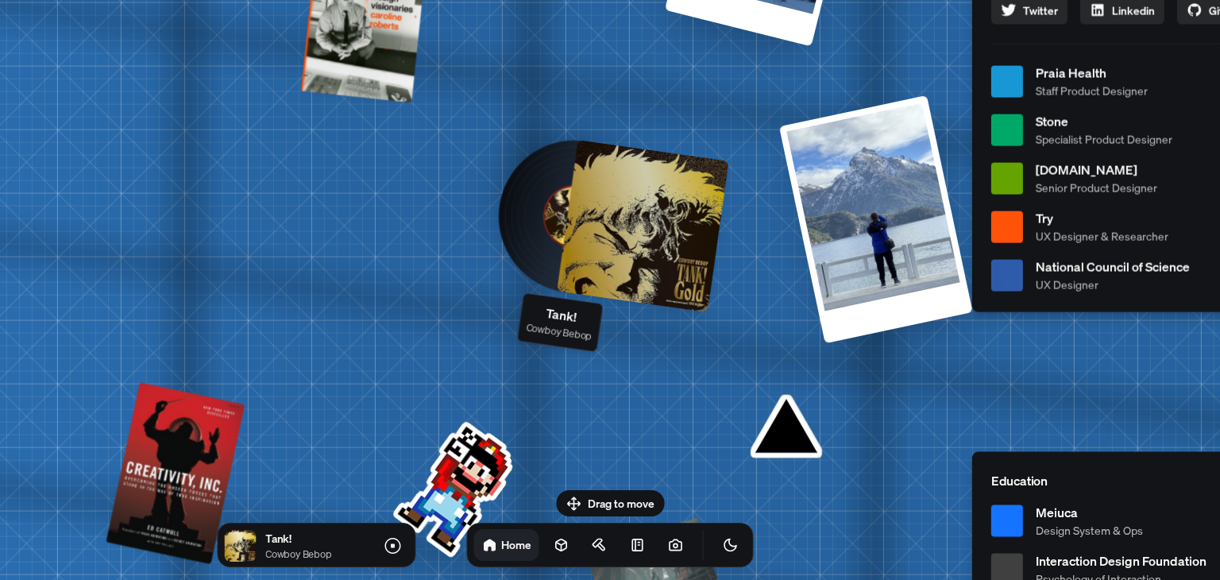
drag, startPoint x: 762, startPoint y: 174, endPoint x: 762, endPoint y: 310, distance: 135.8
click at [762, 310] on div "[PERSON_NAME] [PERSON_NAME] Design Engineer Welcome to my space on the internet…" at bounding box center [1201, 82] width 2376 height 2080
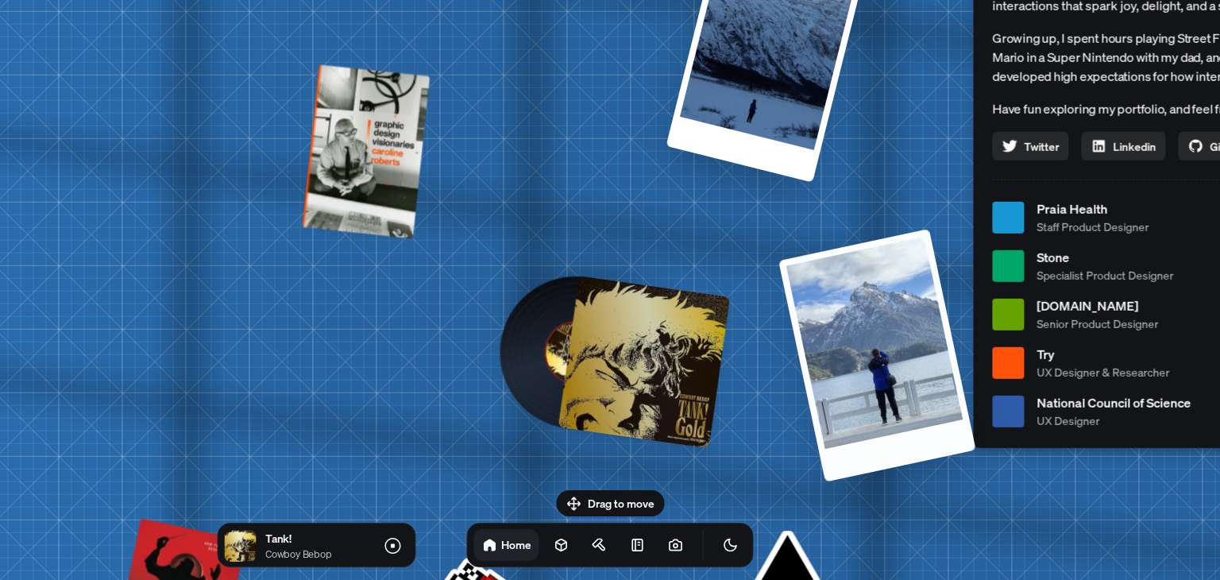
click at [843, 306] on div at bounding box center [877, 355] width 198 height 253
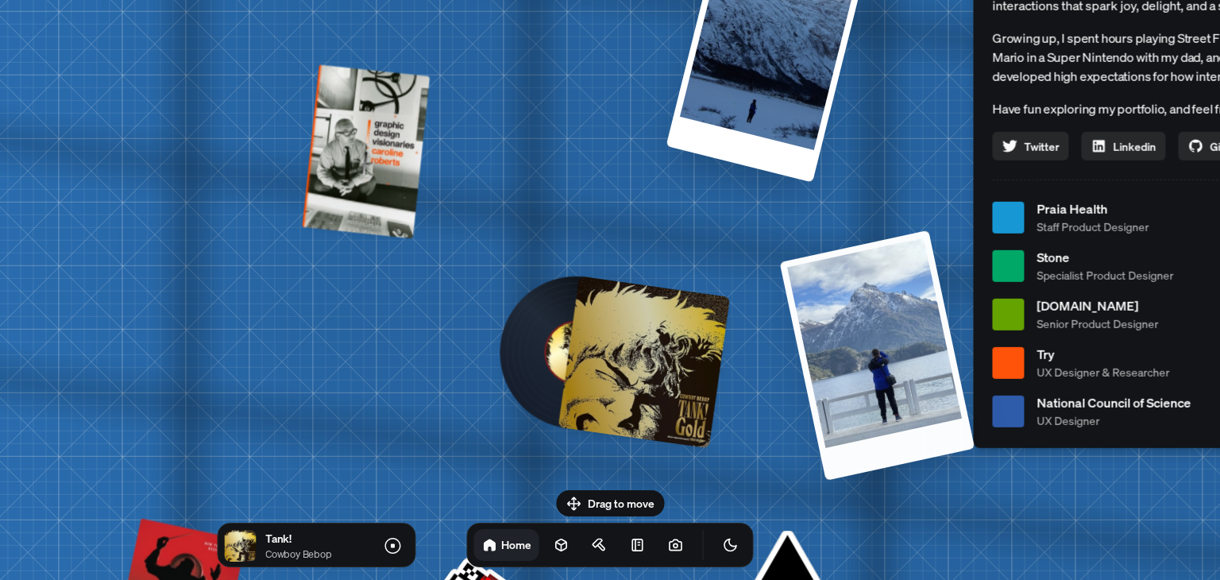
click at [775, 140] on div at bounding box center [765, 57] width 200 height 252
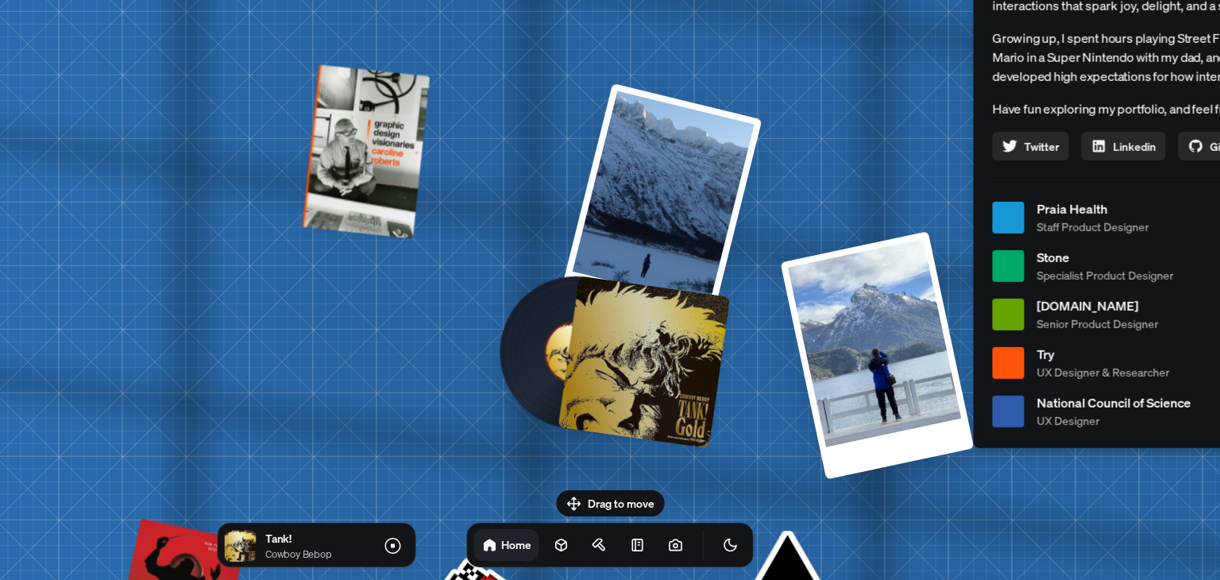
drag, startPoint x: 791, startPoint y: 137, endPoint x: 723, endPoint y: 304, distance: 180.6
click at [723, 304] on div "[PERSON_NAME] [PERSON_NAME] Design Engineer Welcome to my space on the internet…" at bounding box center [1201, 217] width 2376 height 2080
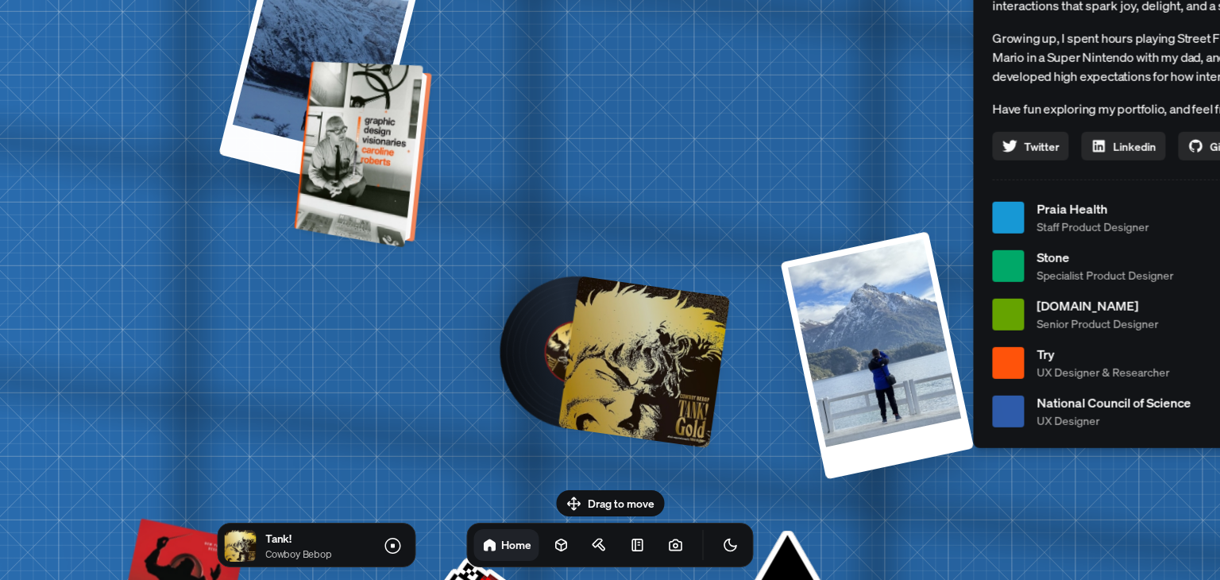
drag, startPoint x: 785, startPoint y: 102, endPoint x: 347, endPoint y: 219, distance: 452.8
click at [353, 213] on div "[PERSON_NAME] [PERSON_NAME] Design Engineer Welcome to my space on the internet…" at bounding box center [1201, 217] width 2376 height 2080
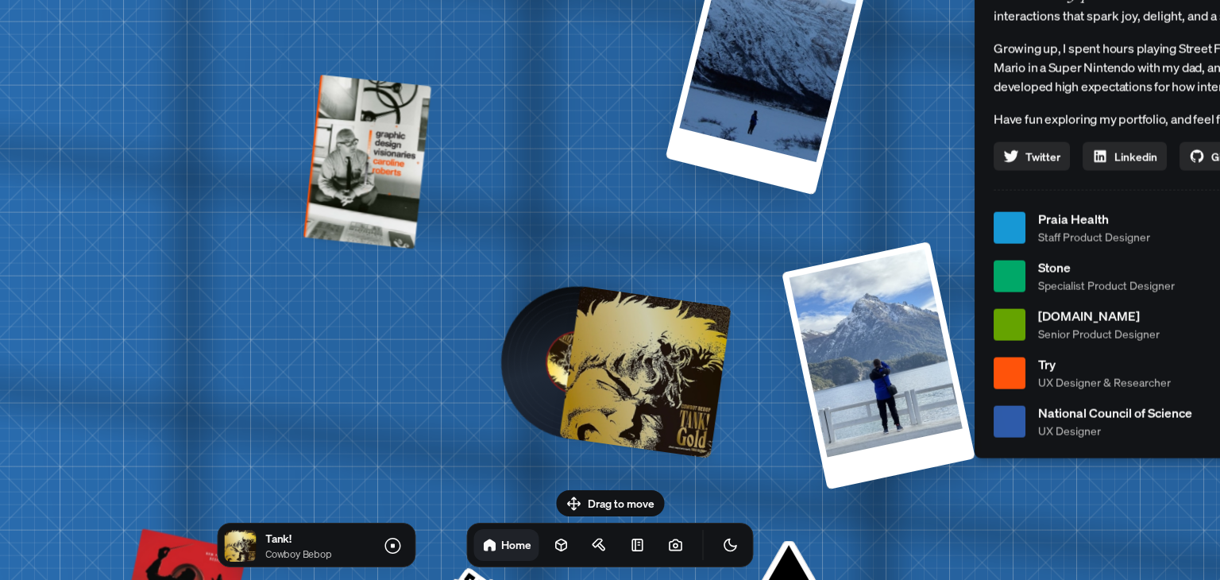
drag, startPoint x: 564, startPoint y: 172, endPoint x: 540, endPoint y: 272, distance: 102.1
click at [513, 306] on div "[PERSON_NAME] [PERSON_NAME] Design Engineer Welcome to my space on the internet…" at bounding box center [1203, 228] width 2376 height 2080
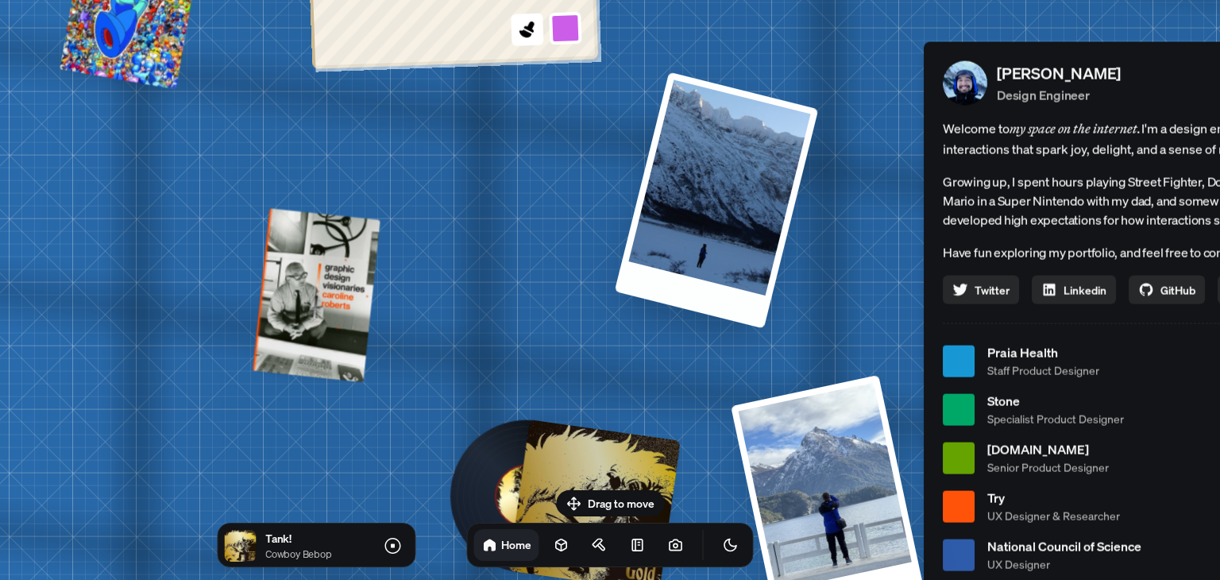
drag, startPoint x: 673, startPoint y: 193, endPoint x: 576, endPoint y: 166, distance: 100.6
click at [615, 167] on div at bounding box center [717, 200] width 204 height 256
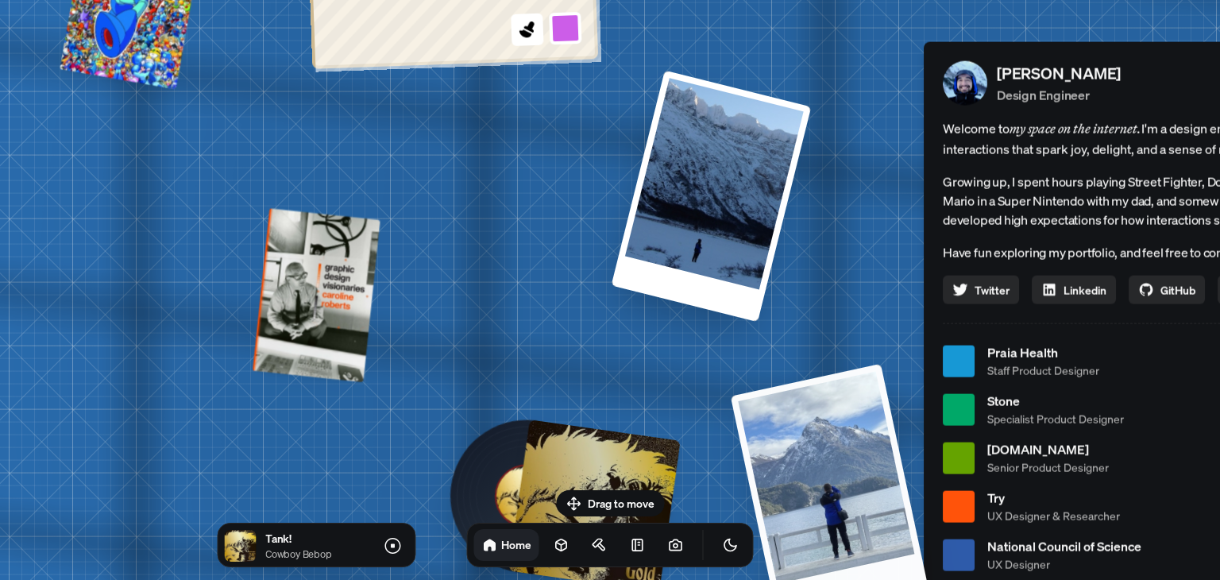
drag, startPoint x: 819, startPoint y: 434, endPoint x: 858, endPoint y: 245, distance: 192.9
click at [837, 364] on div at bounding box center [829, 490] width 197 height 253
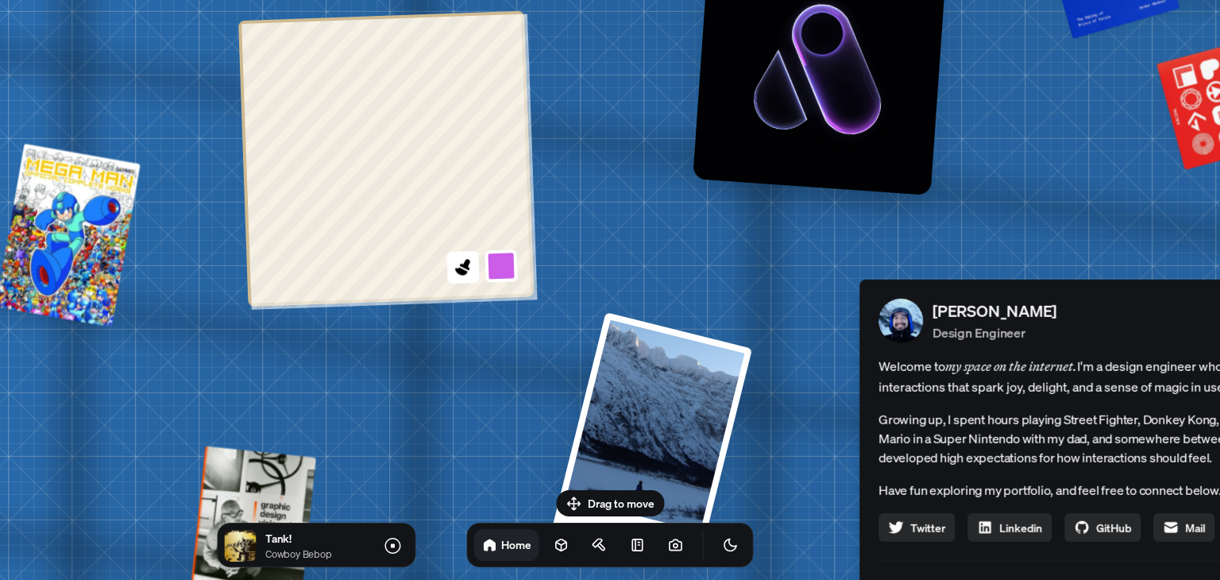
drag, startPoint x: 555, startPoint y: 233, endPoint x: 495, endPoint y: 353, distance: 133.9
click at [451, 271] on div at bounding box center [385, 158] width 295 height 295
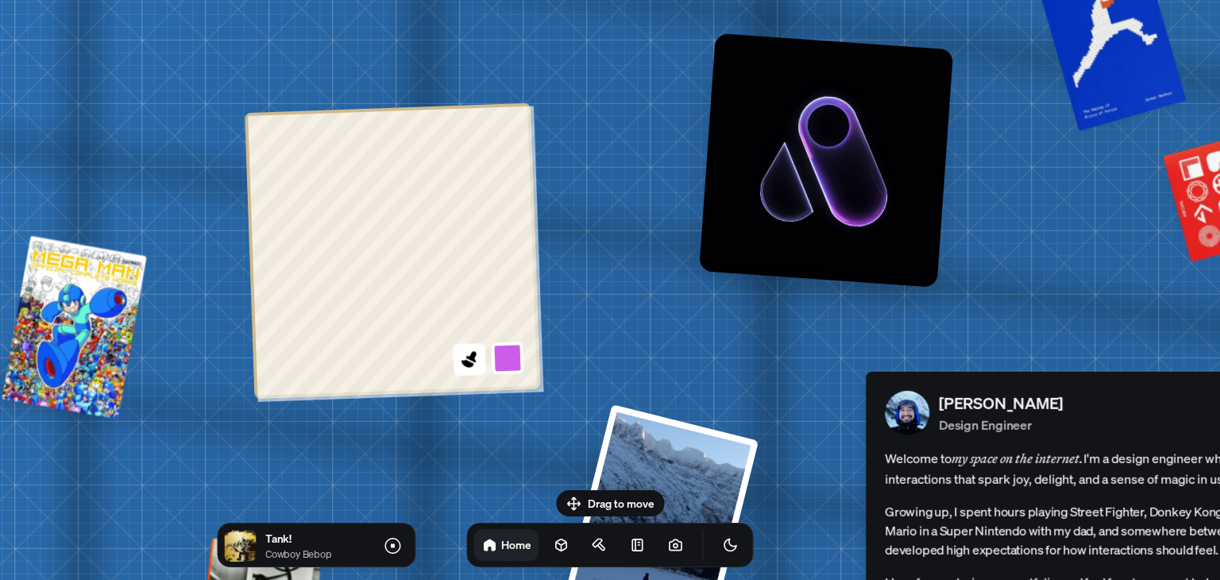
drag, startPoint x: 612, startPoint y: 226, endPoint x: 623, endPoint y: 337, distance: 112.4
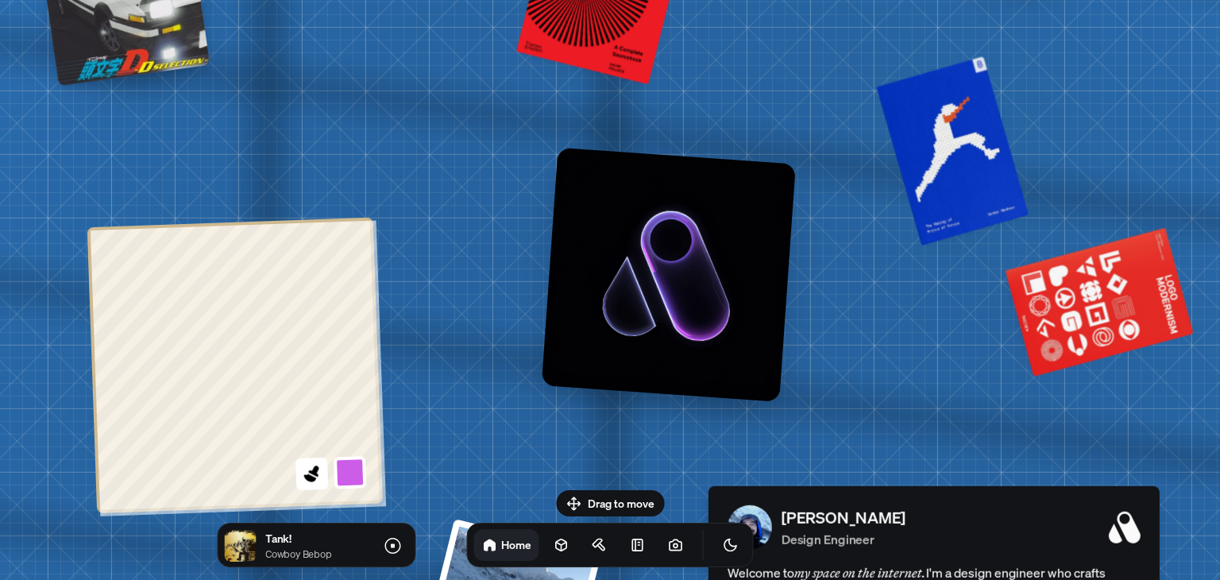
drag, startPoint x: 661, startPoint y: 242, endPoint x: 337, endPoint y: 330, distance: 335.5
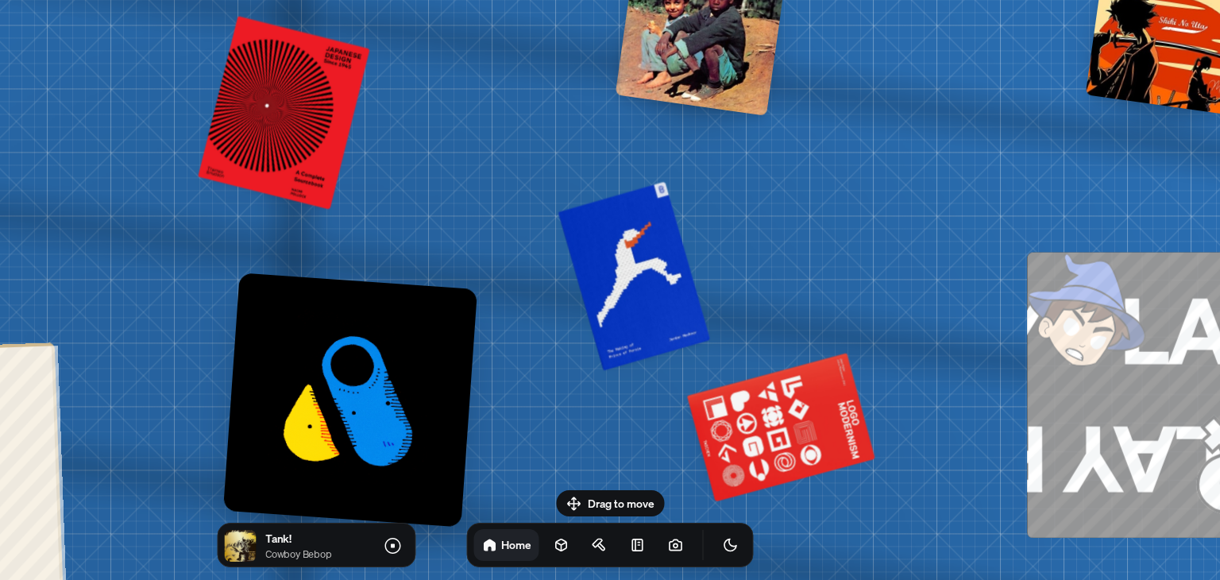
drag, startPoint x: 673, startPoint y: 233, endPoint x: 562, endPoint y: 360, distance: 168.8
